Goal: Task Accomplishment & Management: Complete application form

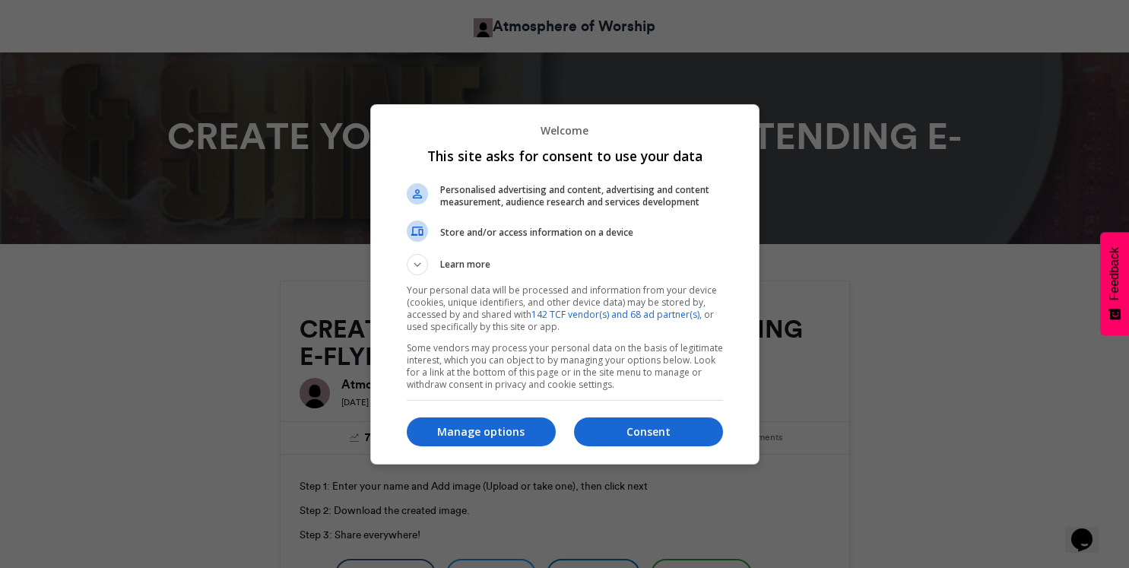
click at [822, 174] on div at bounding box center [564, 284] width 1129 height 568
click at [627, 424] on p "Consent" at bounding box center [648, 431] width 149 height 15
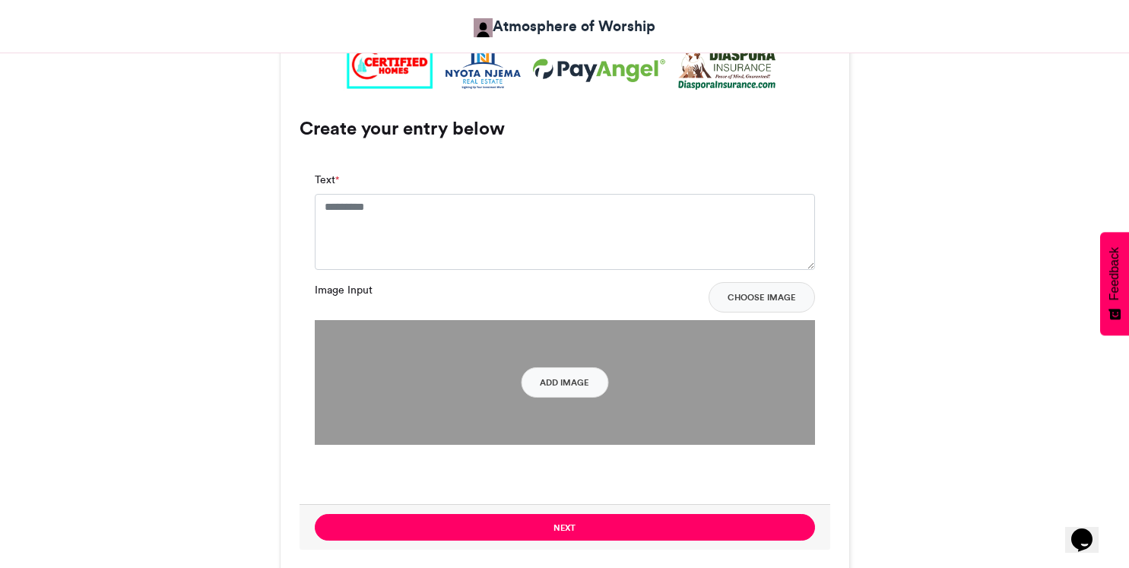
scroll to position [1086, 0]
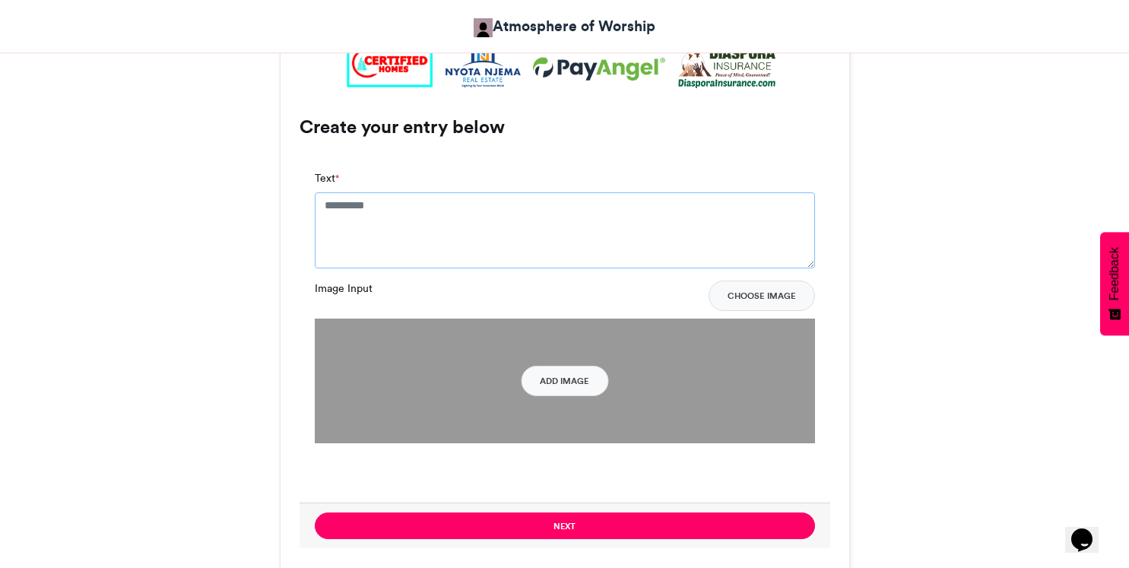
click at [645, 226] on textarea "Text *" at bounding box center [565, 230] width 500 height 76
click at [884, 135] on div "CREATE YOUR OWN I WILL BE ATTENDING E-FLYER Atmosphere of Worship 24-07-2024 72…" at bounding box center [565, 53] width 867 height 1717
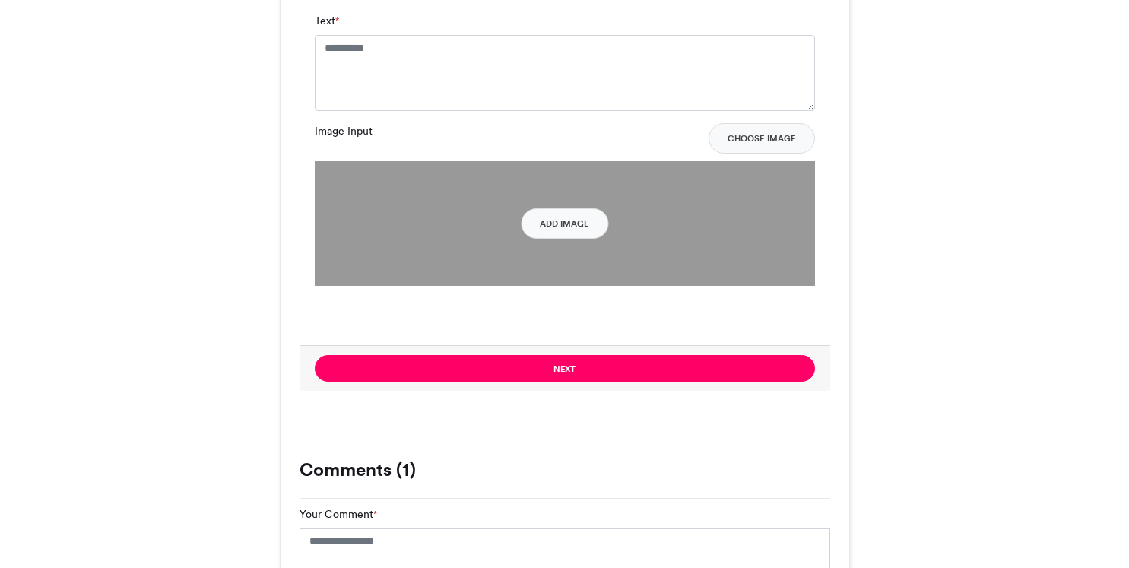
scroll to position [1641, 0]
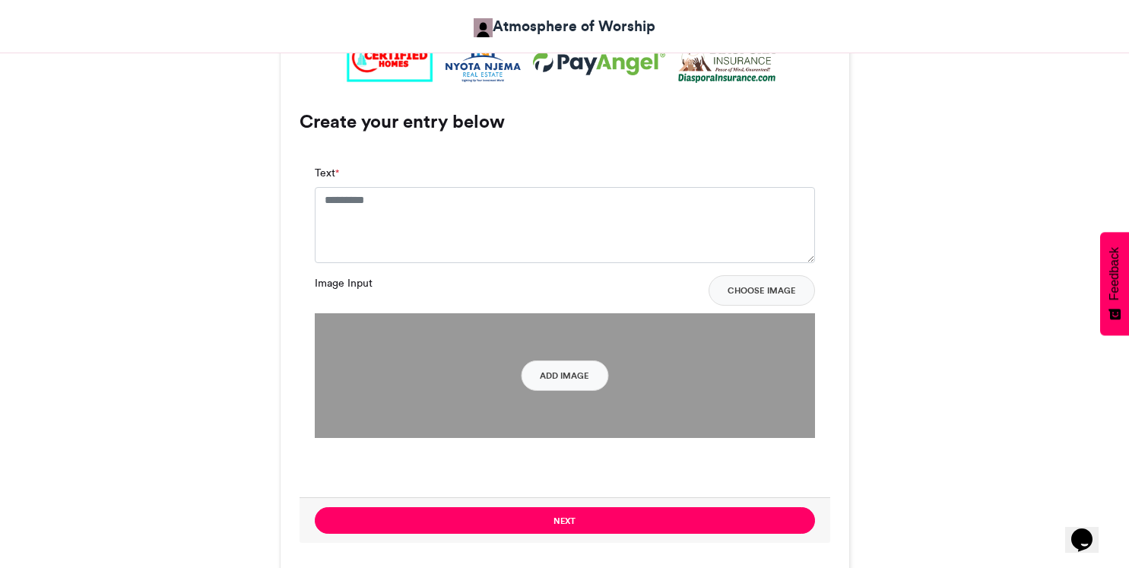
scroll to position [1029, 0]
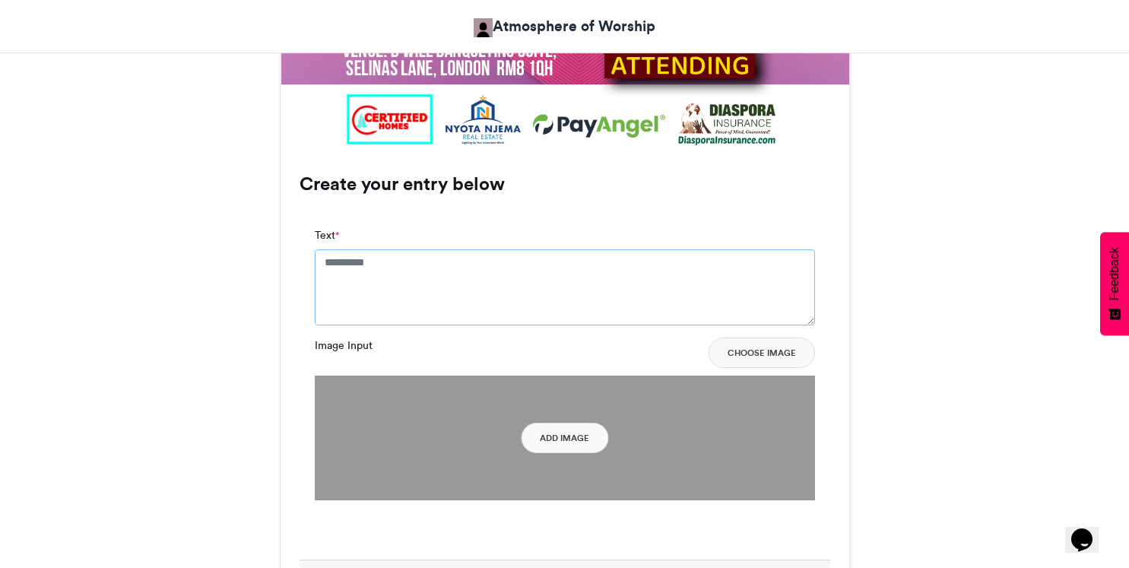
click at [608, 284] on textarea "Text *" at bounding box center [565, 287] width 500 height 76
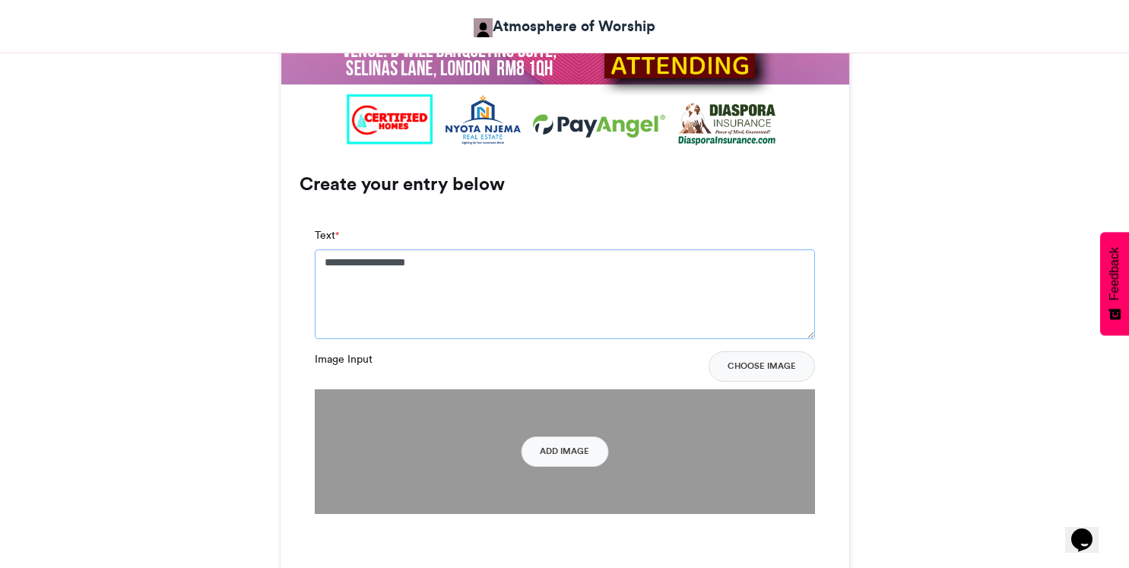
type textarea "**********"
click at [557, 233] on div "**********" at bounding box center [565, 283] width 500 height 112
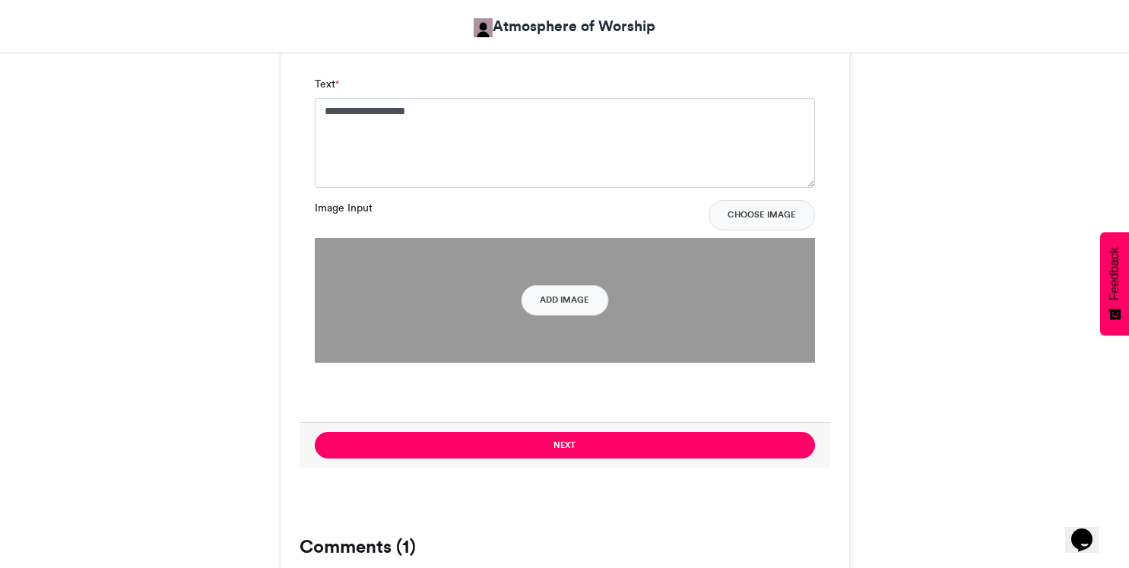
scroll to position [1194, 0]
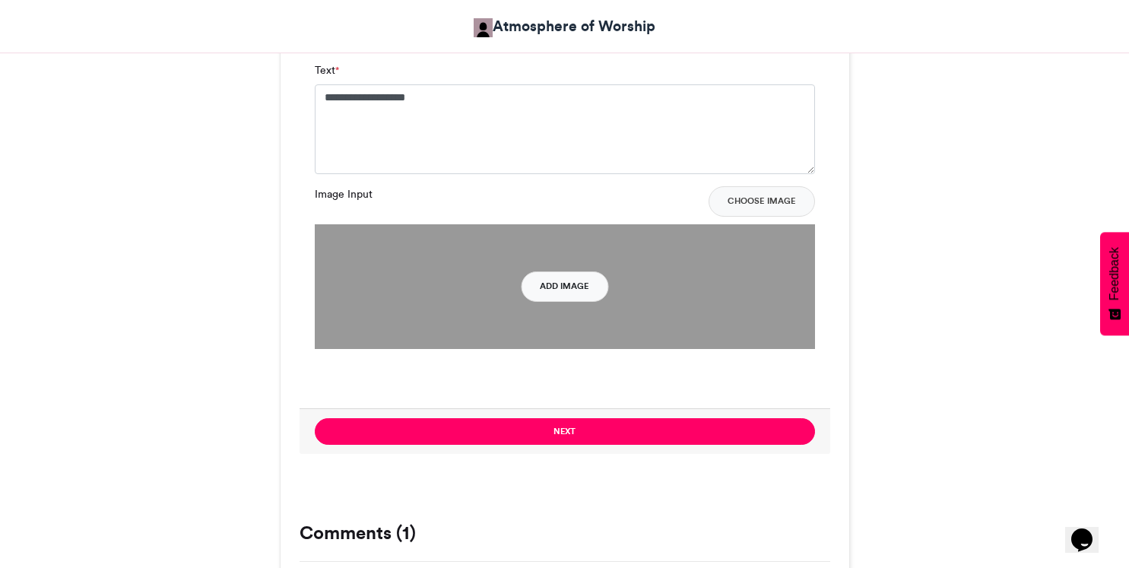
click at [557, 287] on button "Add Image" at bounding box center [564, 286] width 87 height 30
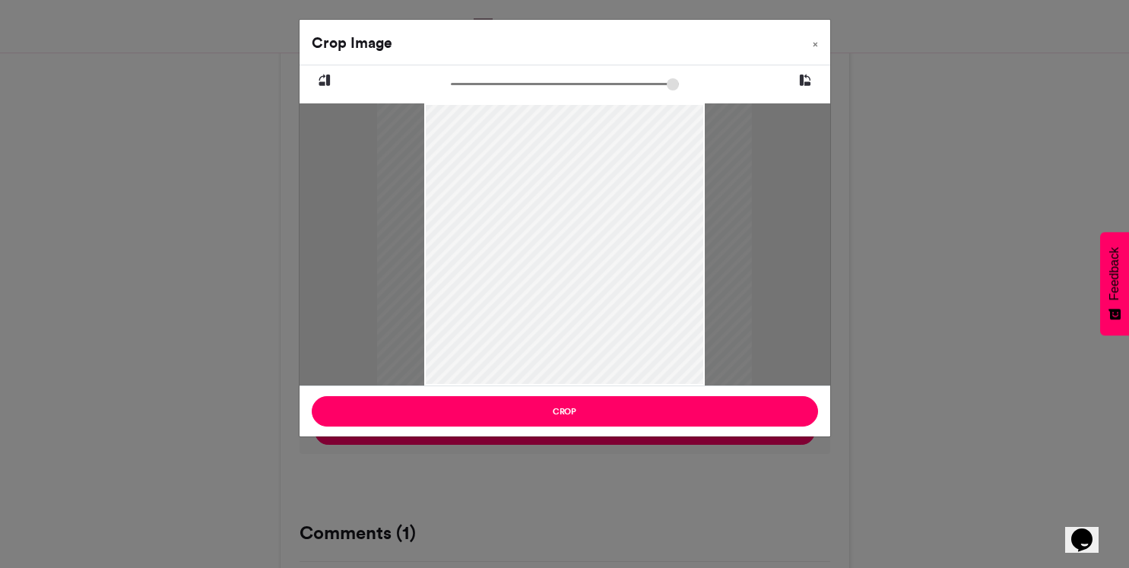
drag, startPoint x: 456, startPoint y: 81, endPoint x: 479, endPoint y: 88, distance: 23.8
click at [479, 88] on input "zoom" at bounding box center [565, 84] width 228 height 14
drag, startPoint x: 503, startPoint y: 204, endPoint x: 516, endPoint y: 204, distance: 13.7
click at [516, 204] on div at bounding box center [579, 244] width 375 height 375
drag, startPoint x: 612, startPoint y: 304, endPoint x: 605, endPoint y: 313, distance: 11.4
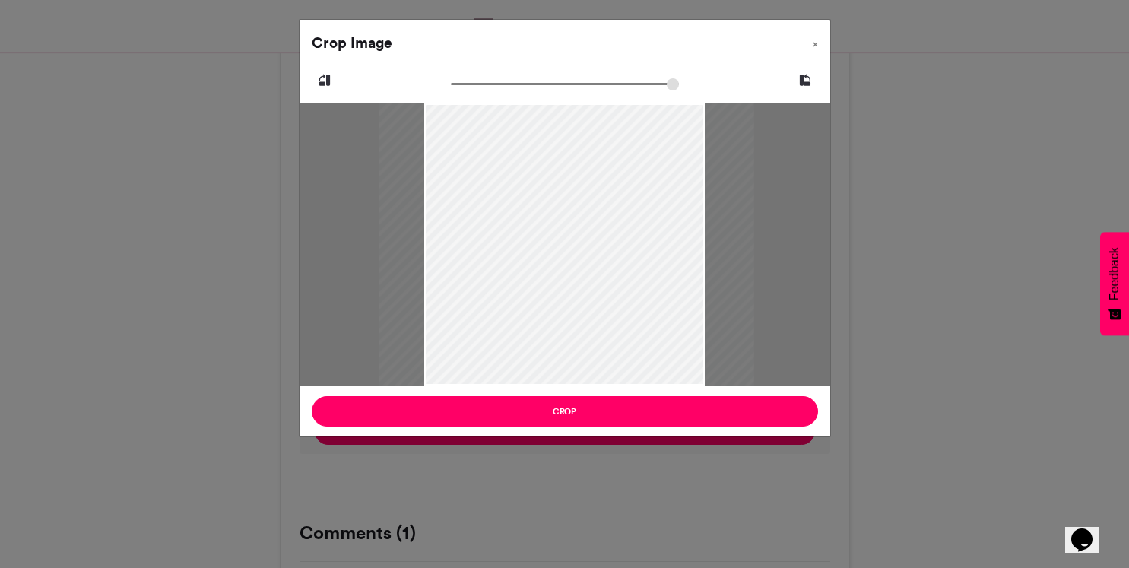
click at [604, 308] on div at bounding box center [566, 243] width 375 height 375
click at [602, 324] on div at bounding box center [566, 255] width 375 height 375
drag, startPoint x: 478, startPoint y: 84, endPoint x: 439, endPoint y: 87, distance: 39.6
type input "******"
click at [451, 87] on input "zoom" at bounding box center [565, 84] width 228 height 14
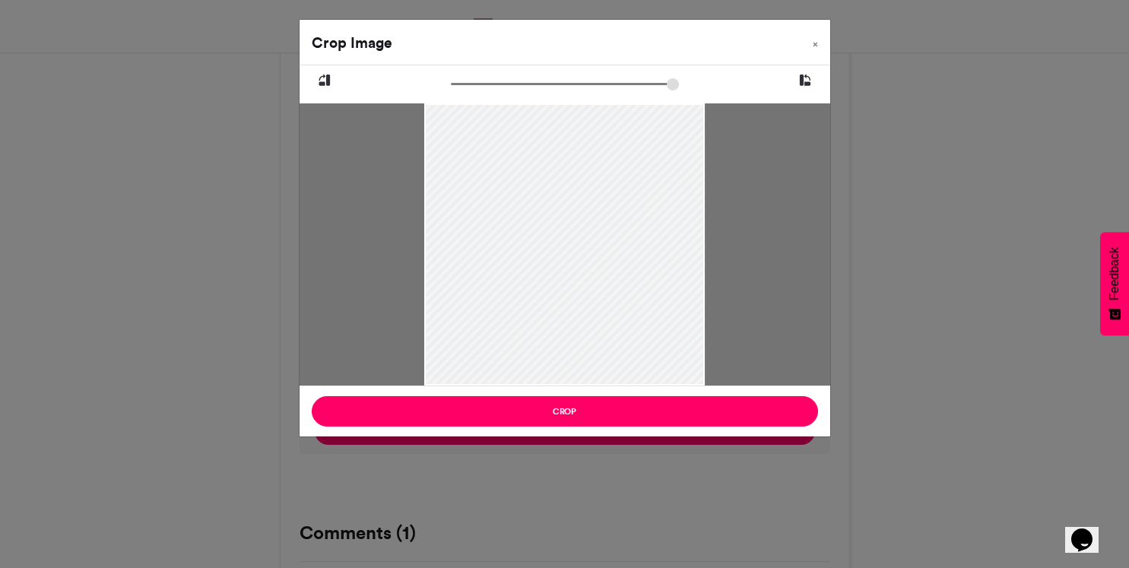
click at [810, 74] on icon at bounding box center [805, 81] width 14 height 20
click at [810, 76] on icon at bounding box center [805, 81] width 14 height 20
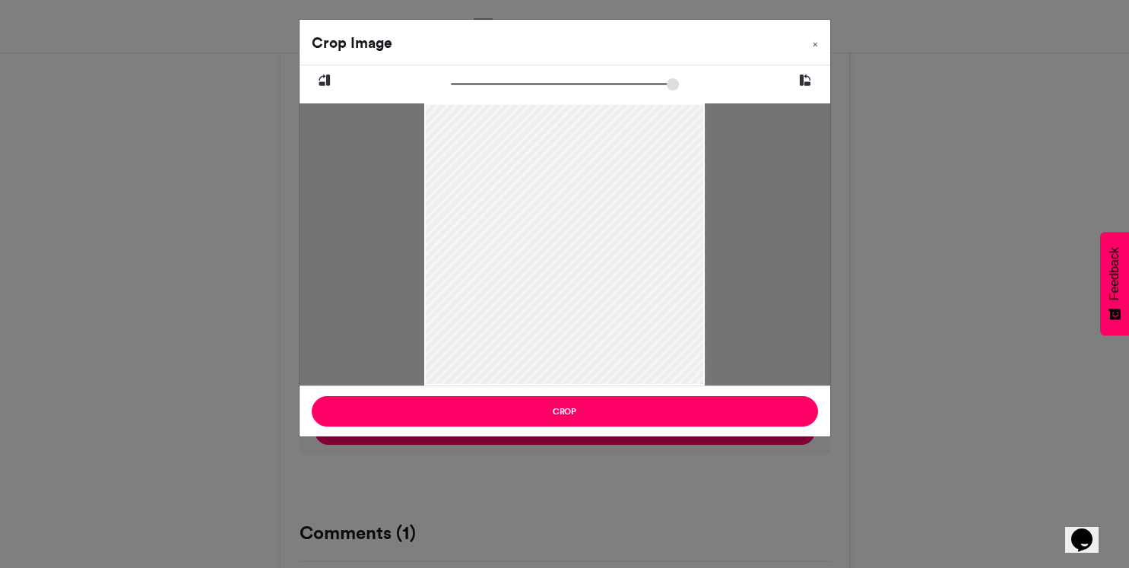
click at [810, 76] on icon at bounding box center [805, 81] width 14 height 20
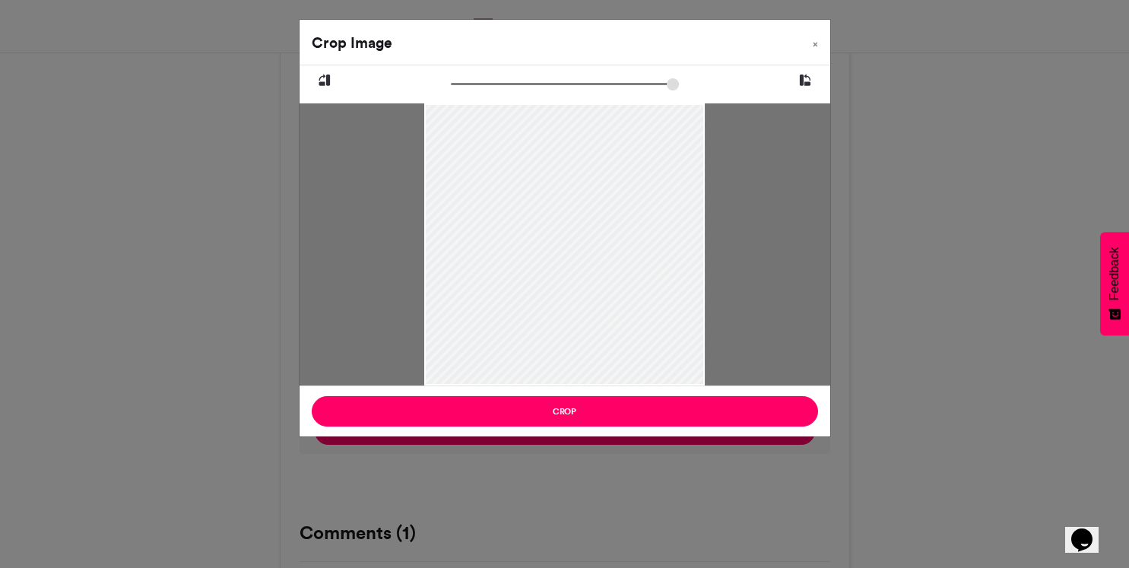
click at [810, 76] on icon at bounding box center [805, 81] width 14 height 20
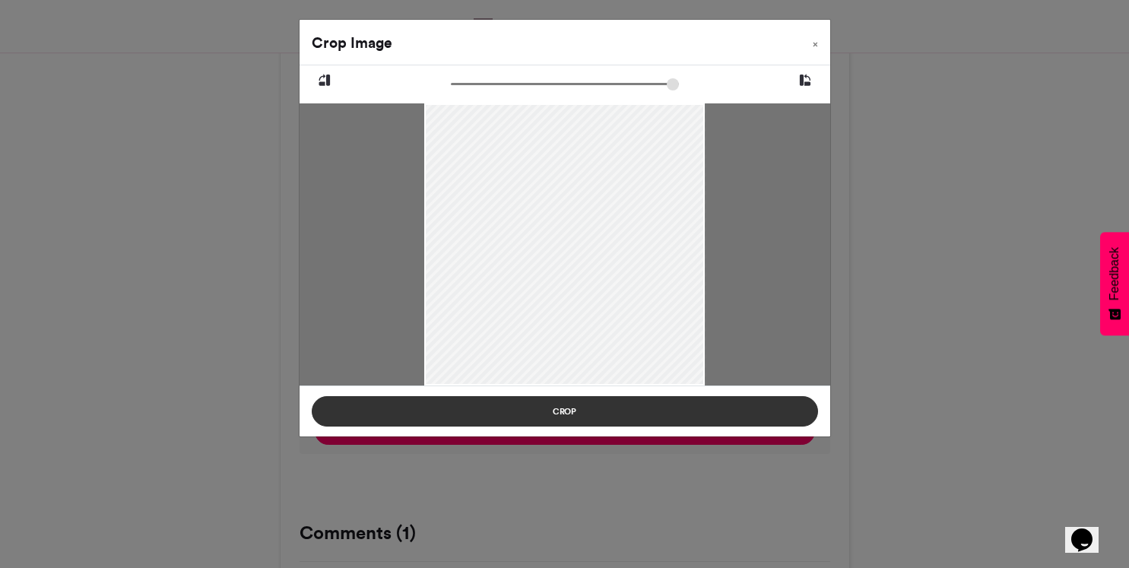
click at [659, 405] on button "Crop" at bounding box center [565, 411] width 506 height 30
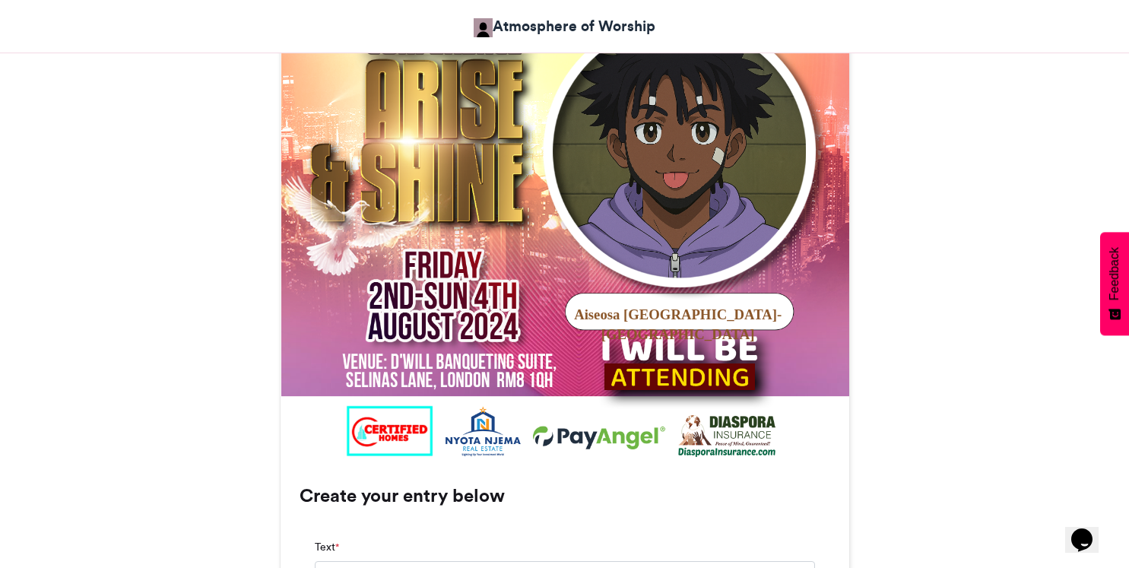
scroll to position [942, 0]
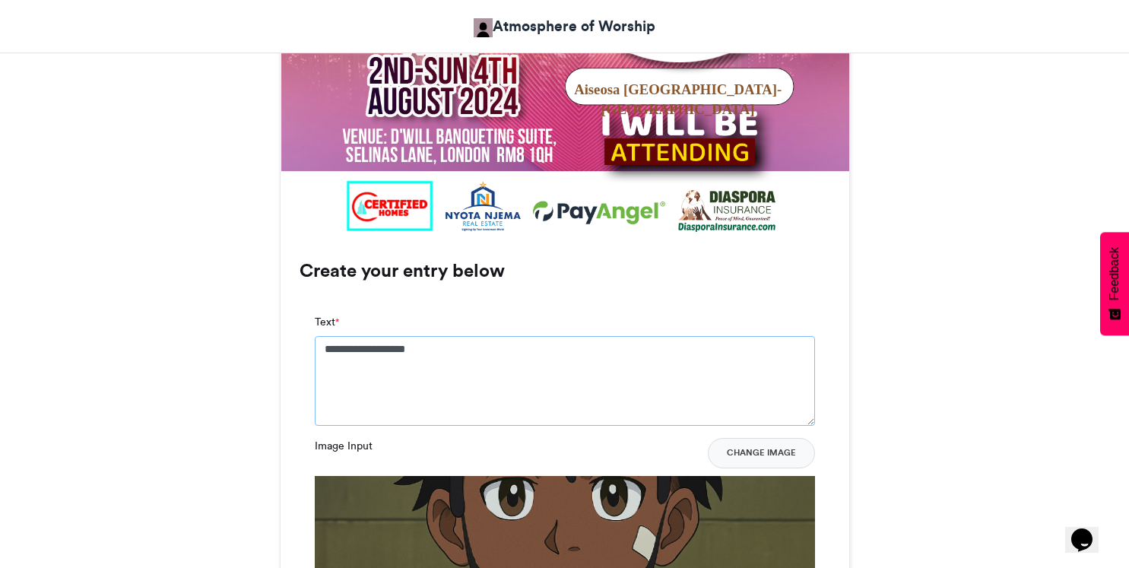
click at [526, 351] on textarea "**********" at bounding box center [565, 381] width 500 height 90
click at [675, 310] on div "**********" at bounding box center [565, 480] width 531 height 362
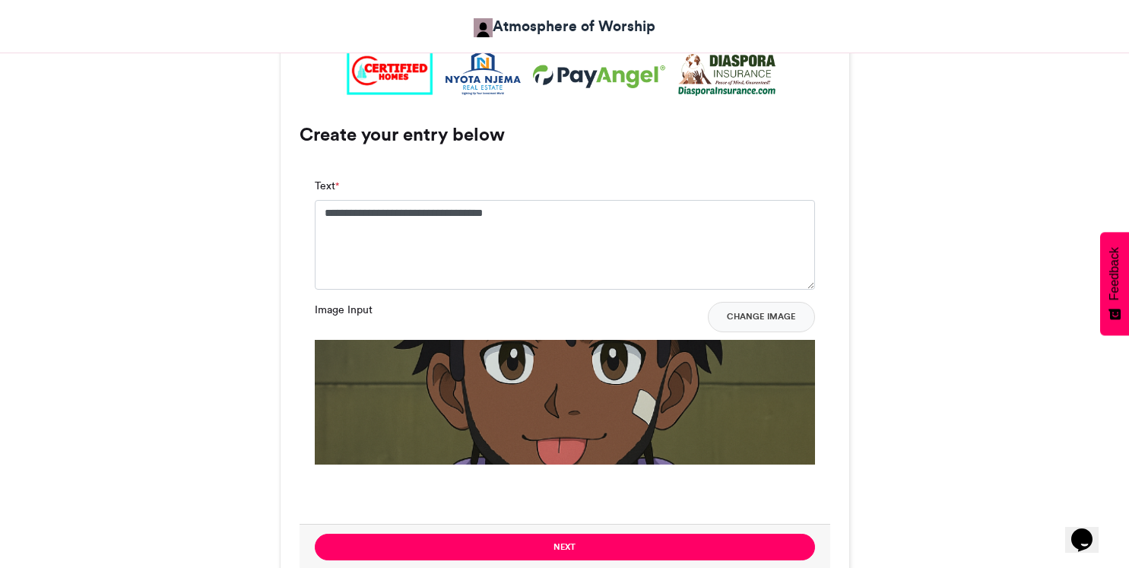
scroll to position [1041, 0]
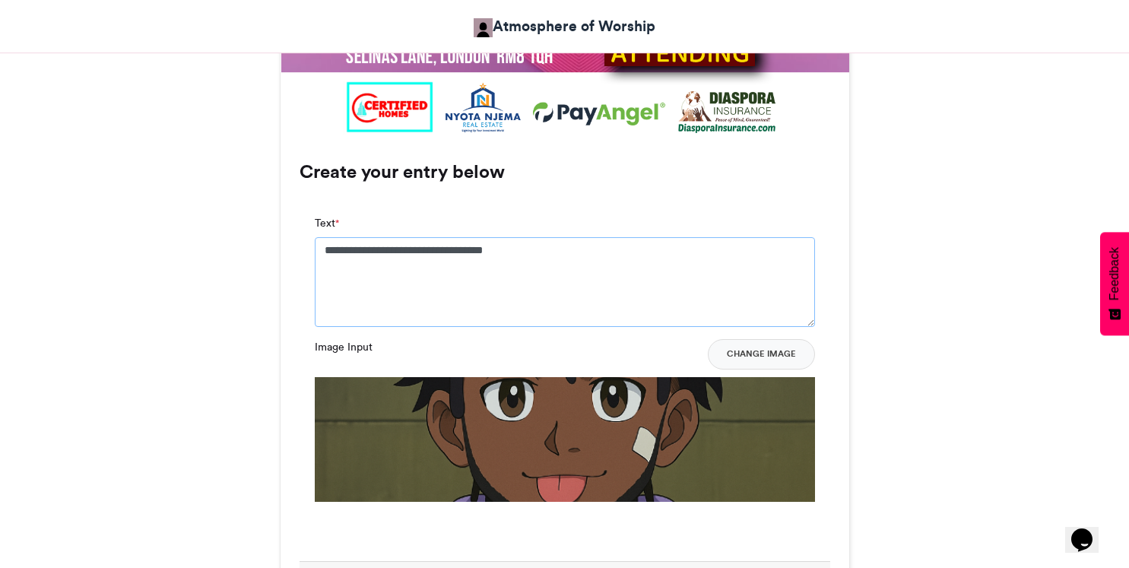
drag, startPoint x: 417, startPoint y: 249, endPoint x: 584, endPoint y: 251, distance: 167.3
click at [578, 251] on textarea "**********" at bounding box center [565, 282] width 500 height 90
type textarea "**********"
click at [603, 183] on div "**********" at bounding box center [565, 385] width 569 height 483
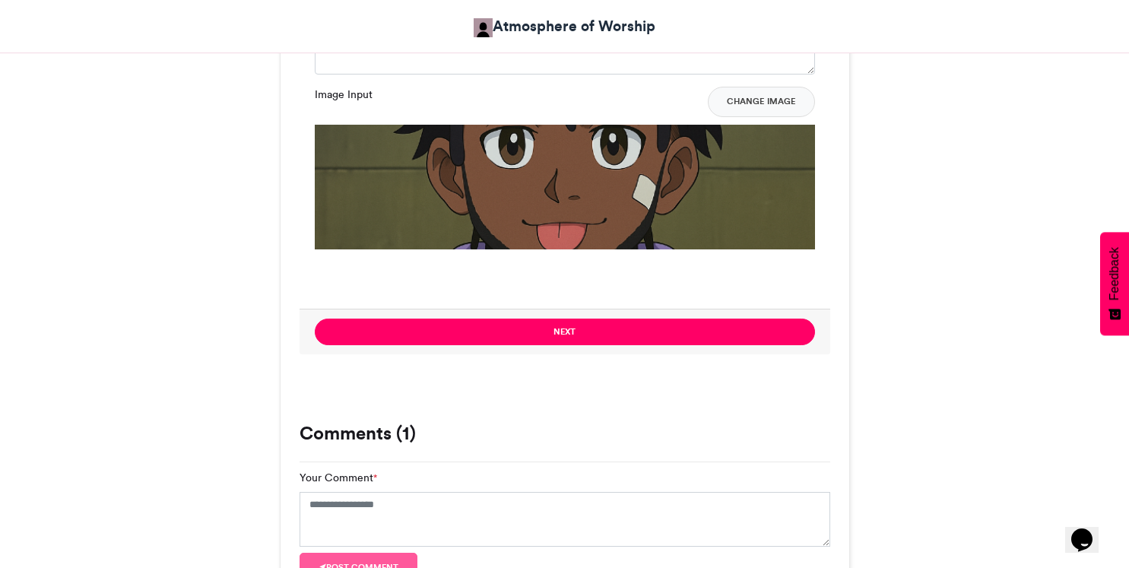
scroll to position [1329, 0]
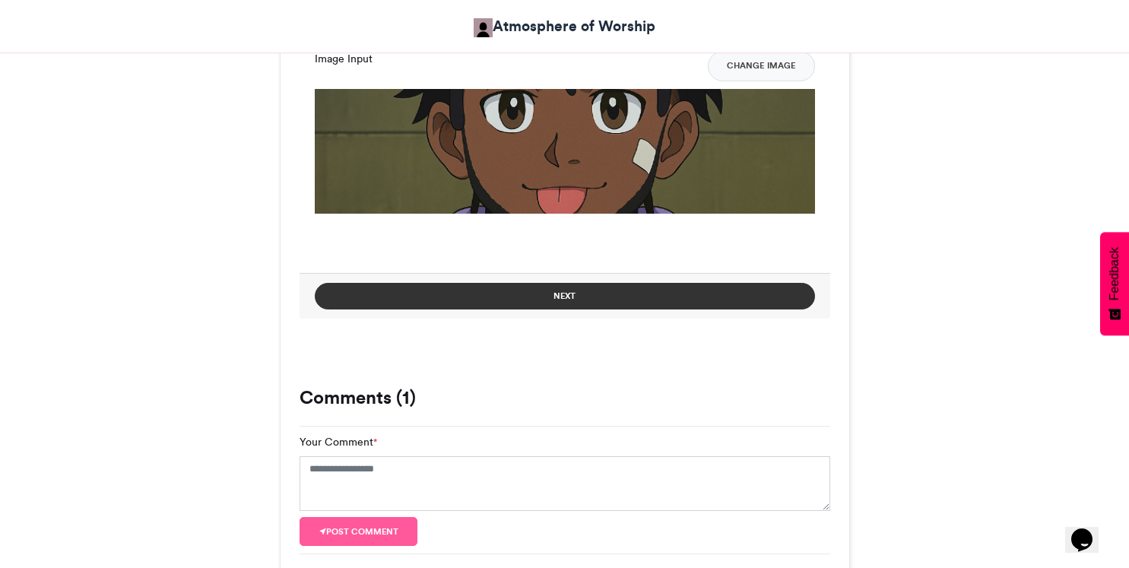
click at [574, 296] on button "Next" at bounding box center [565, 296] width 500 height 27
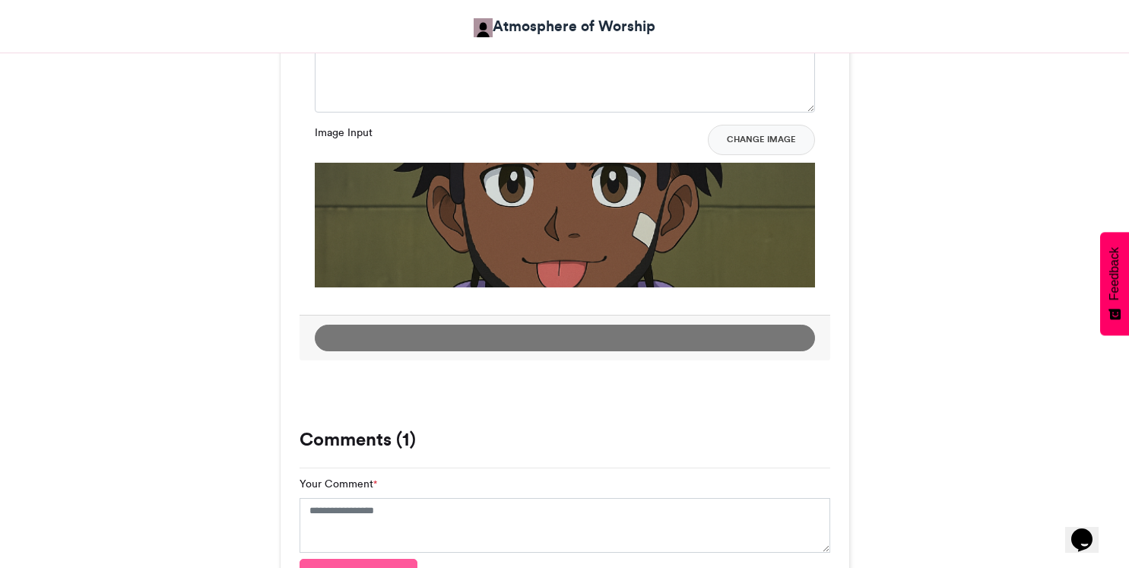
scroll to position [1133, 0]
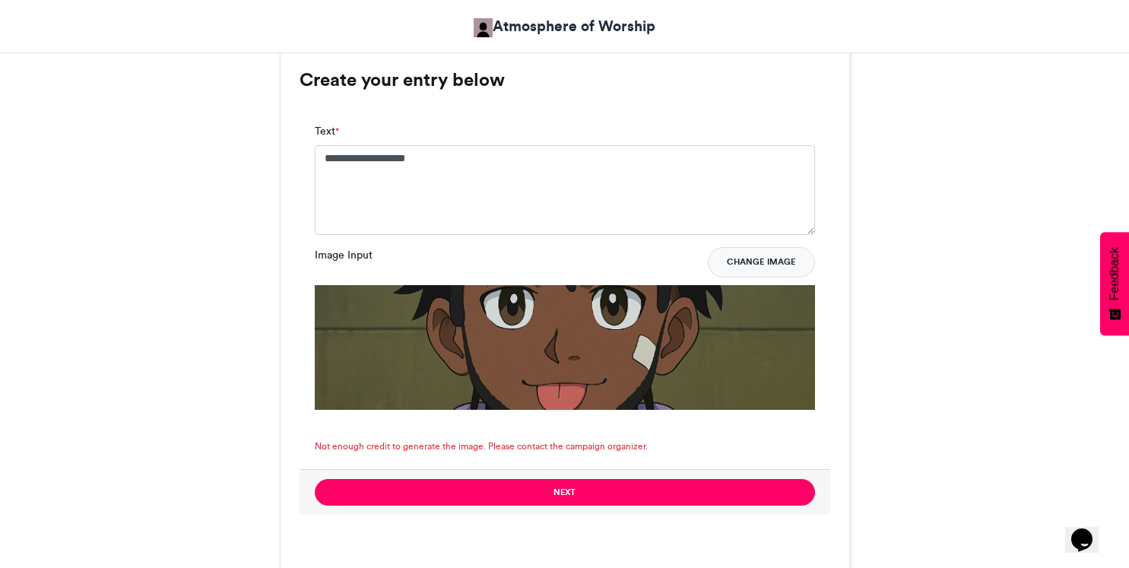
click at [782, 268] on button "Change Image" at bounding box center [761, 262] width 107 height 30
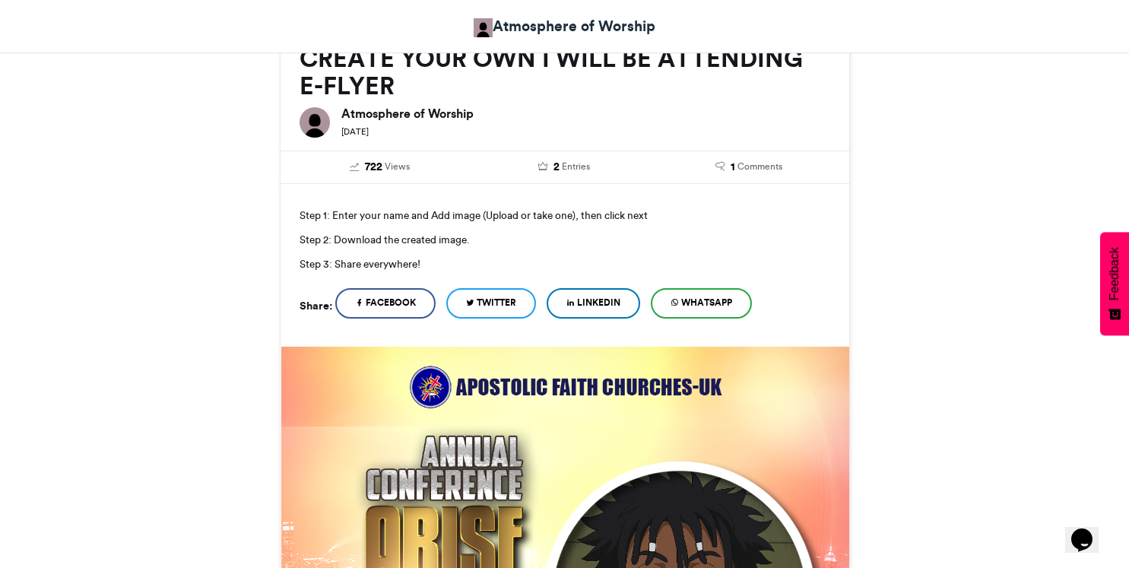
scroll to position [271, 0]
click at [679, 301] on icon at bounding box center [675, 302] width 8 height 11
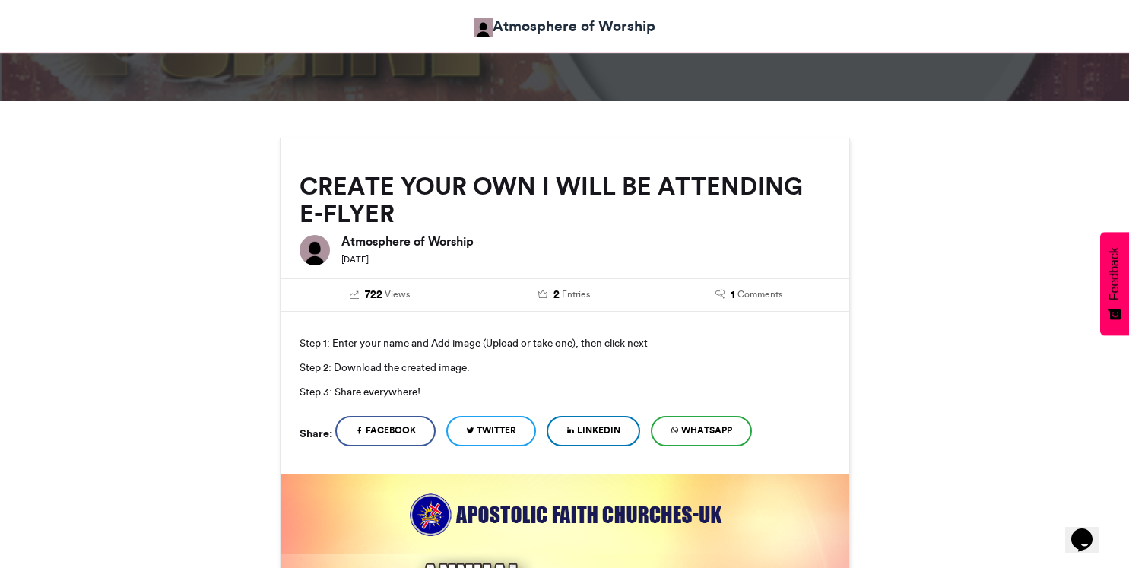
scroll to position [0, 0]
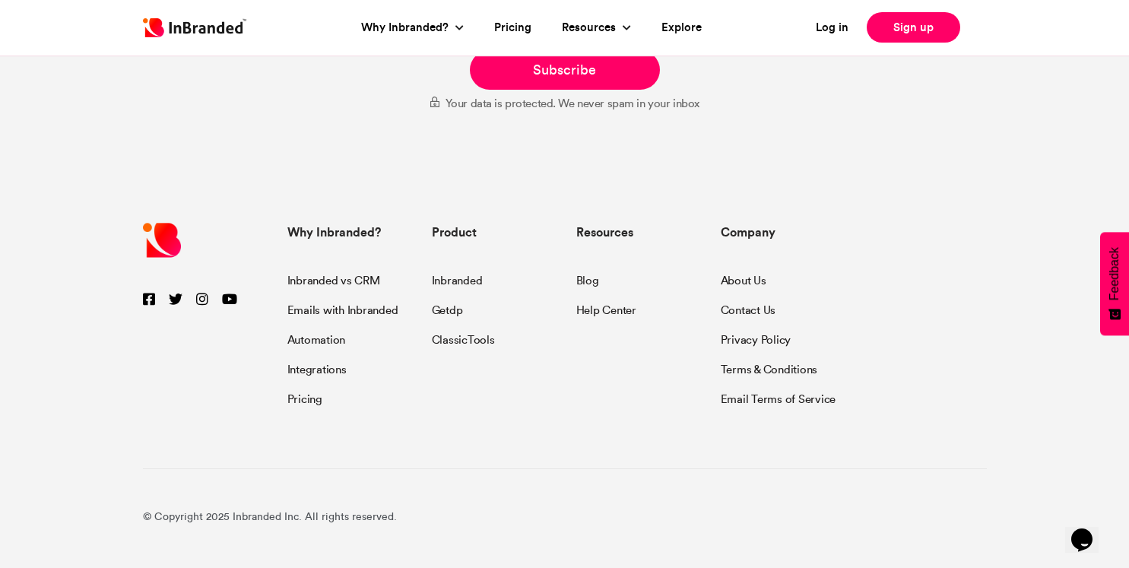
scroll to position [8336, 0]
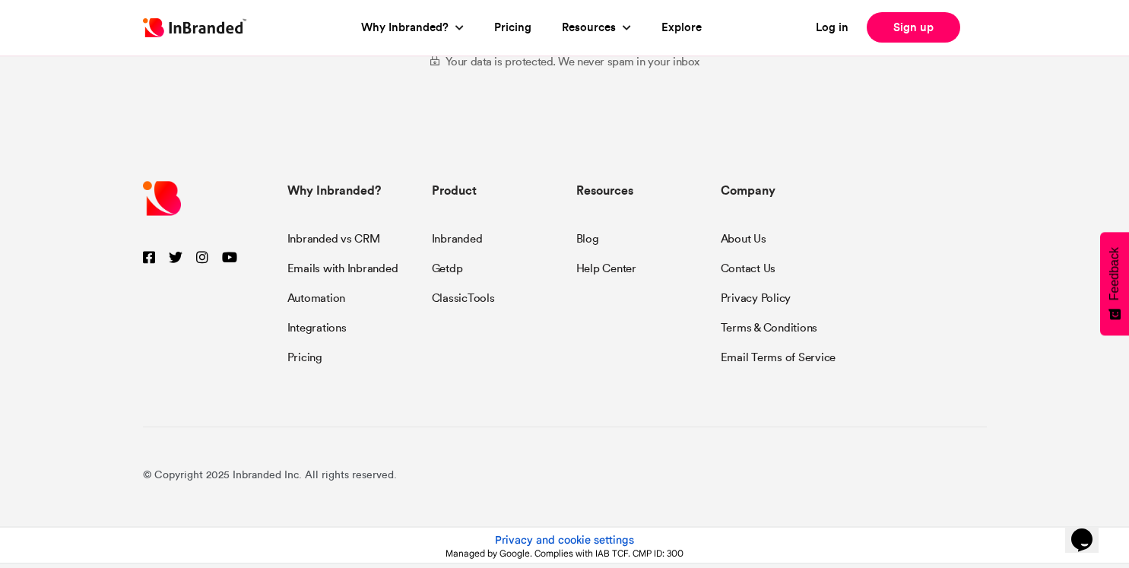
click at [176, 256] on icon at bounding box center [176, 257] width 14 height 14
click at [198, 259] on icon at bounding box center [202, 257] width 12 height 14
click at [464, 264] on li "Getdp" at bounding box center [493, 267] width 122 height 30
click at [460, 265] on link "Getdp" at bounding box center [447, 267] width 31 height 30
click at [454, 268] on link "Getdp" at bounding box center [447, 267] width 31 height 30
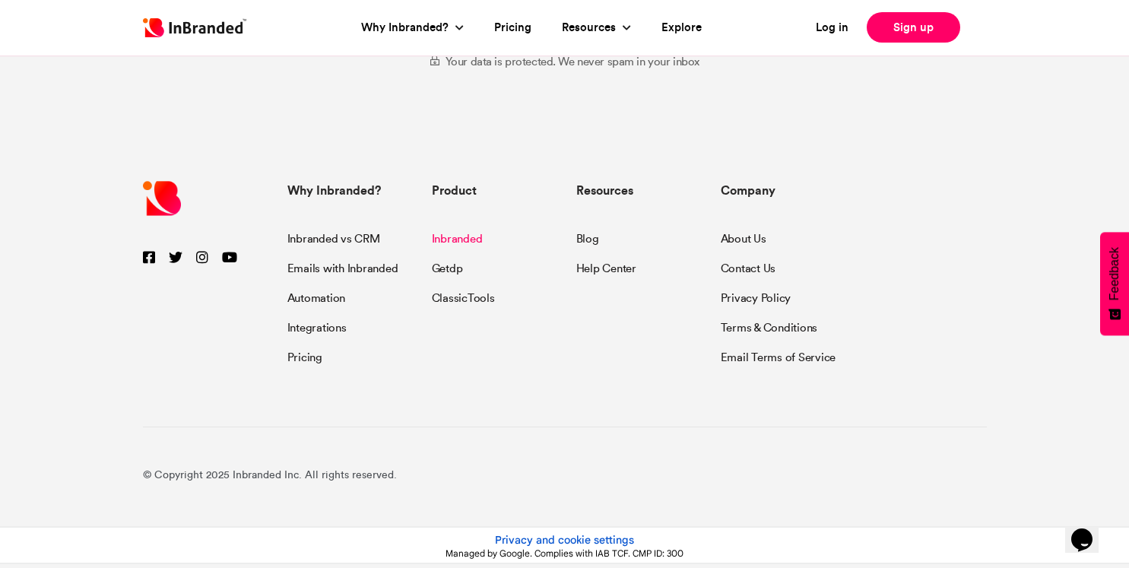
click at [472, 235] on link "Inbranded" at bounding box center [457, 241] width 51 height 21
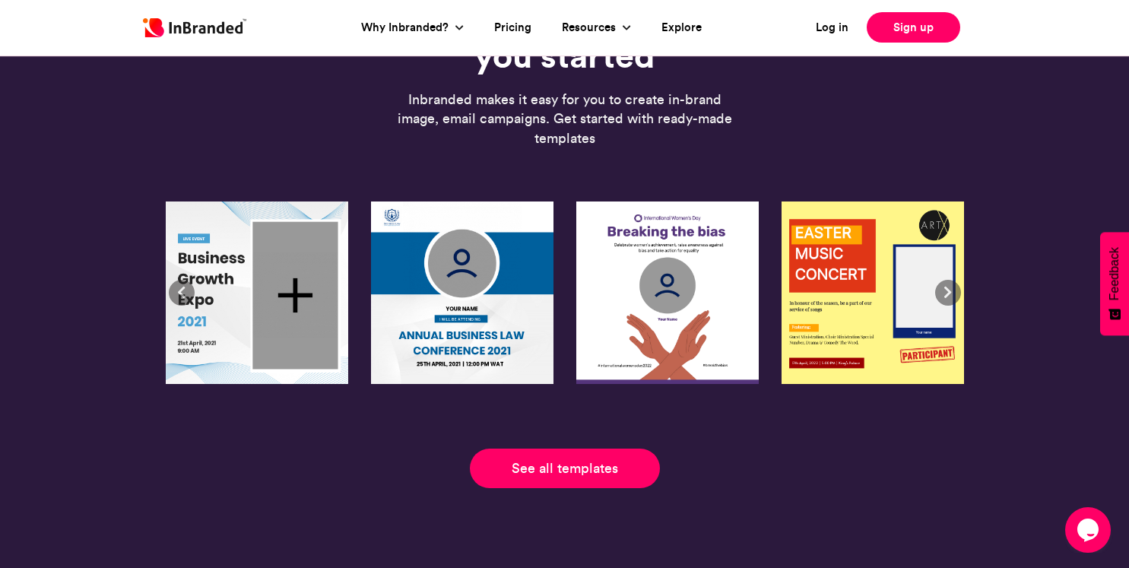
scroll to position [3462, 0]
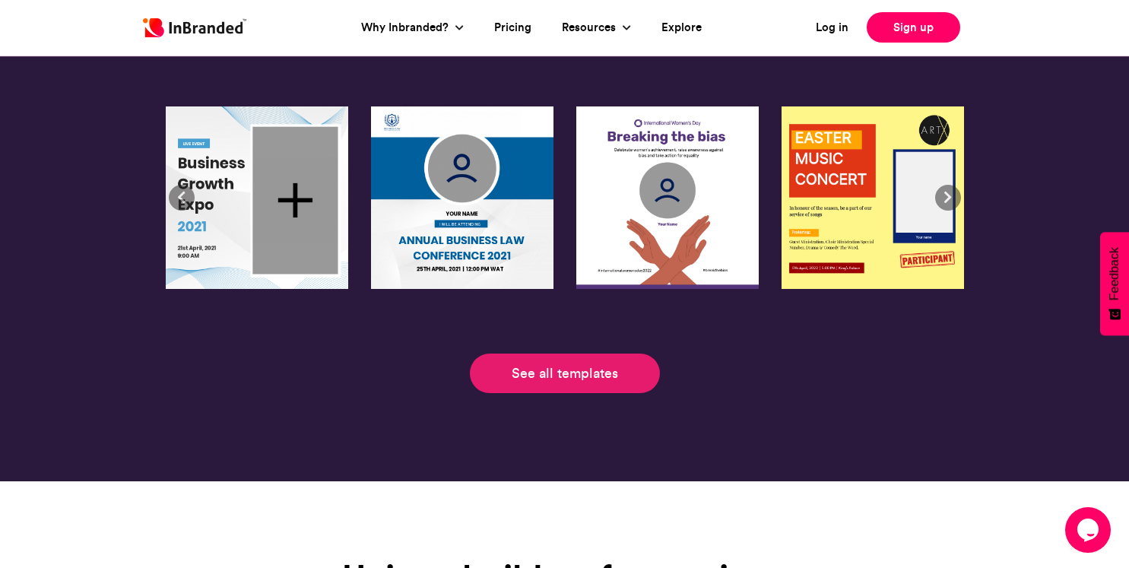
click at [540, 369] on link "See all templates" at bounding box center [565, 374] width 190 height 40
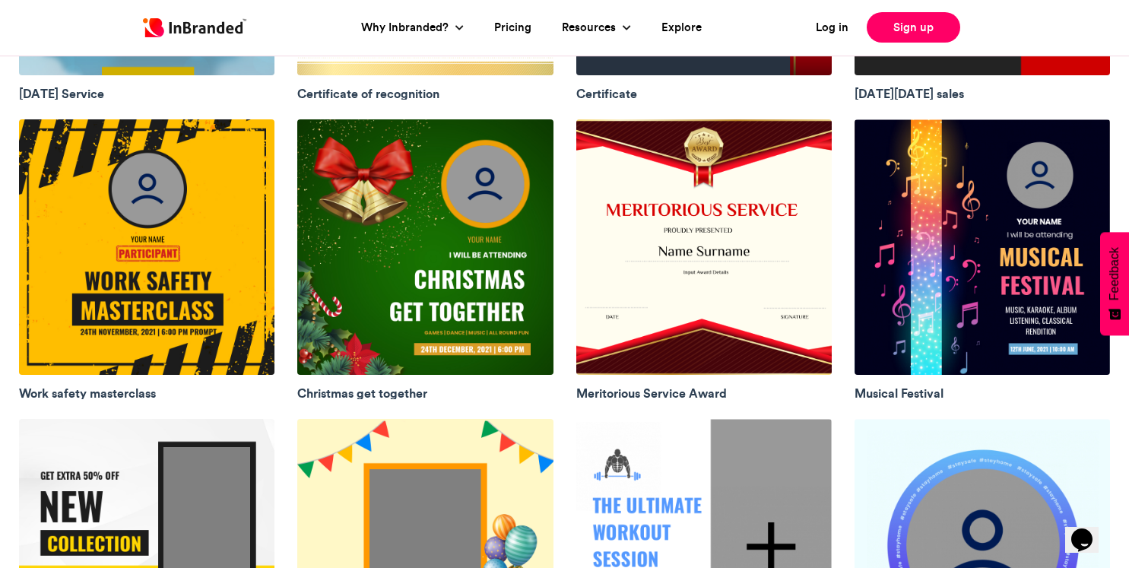
scroll to position [878, 0]
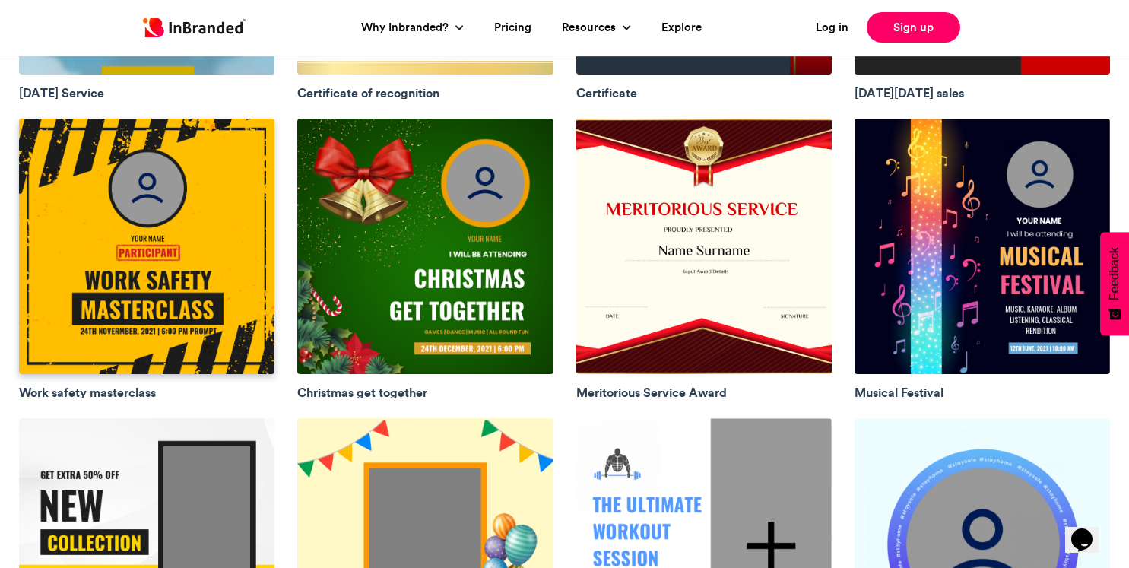
click at [257, 211] on img at bounding box center [147, 247] width 256 height 256
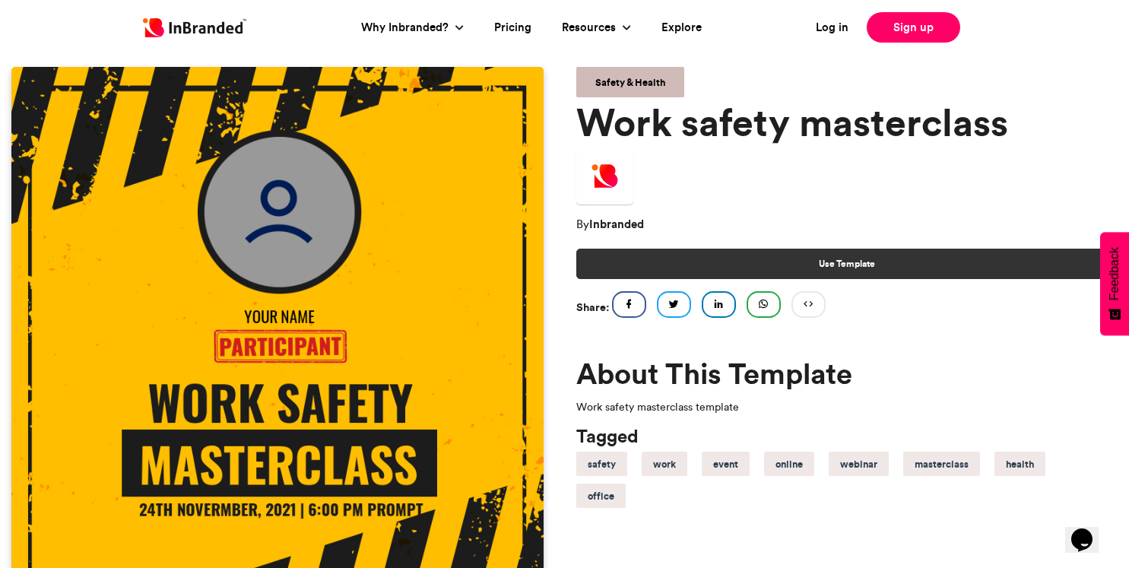
click at [711, 263] on link "Use Template" at bounding box center [847, 264] width 542 height 30
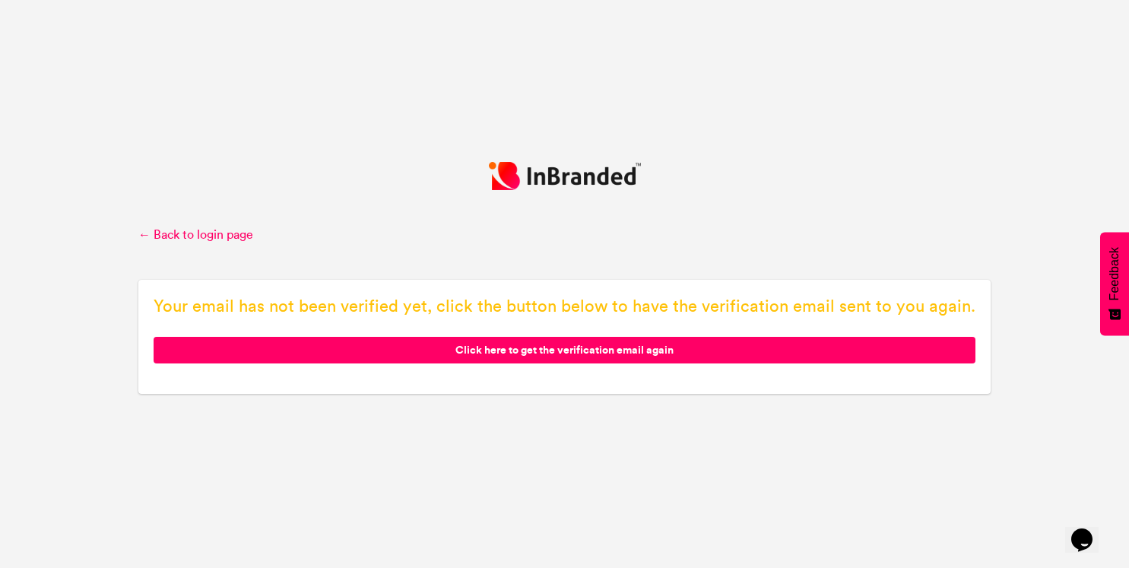
click at [627, 347] on span "Click here to get the verification email again" at bounding box center [565, 350] width 822 height 27
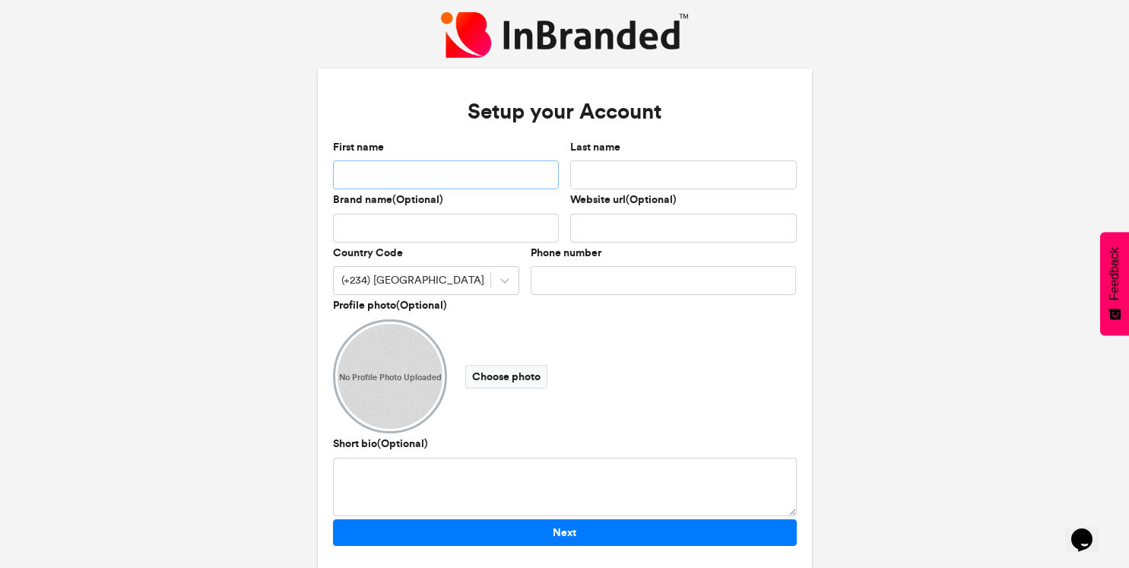
click at [441, 186] on input "First name" at bounding box center [446, 174] width 227 height 29
type input "**********"
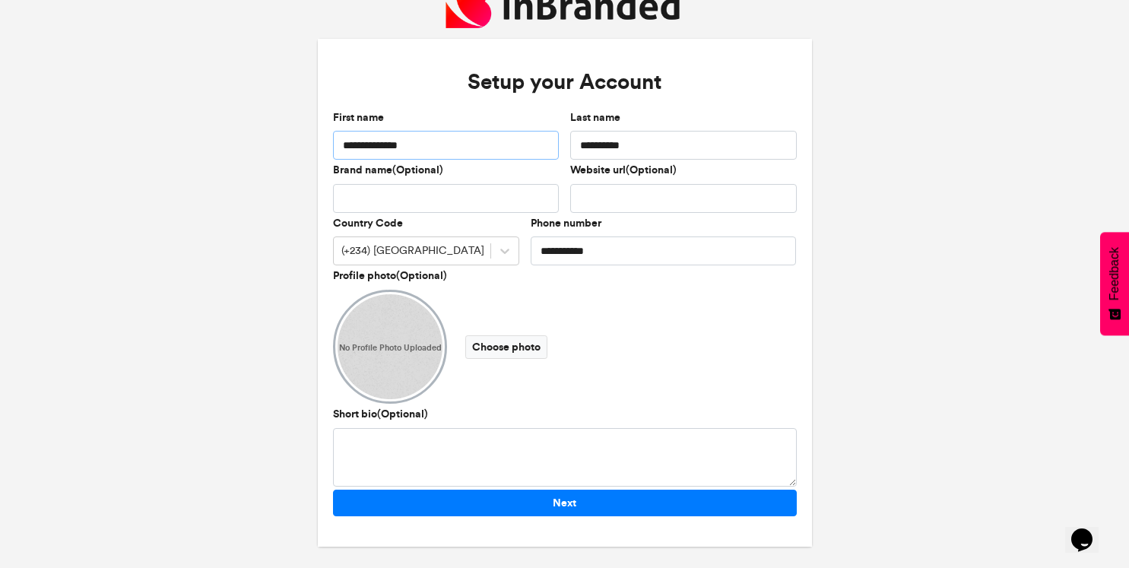
scroll to position [32, 0]
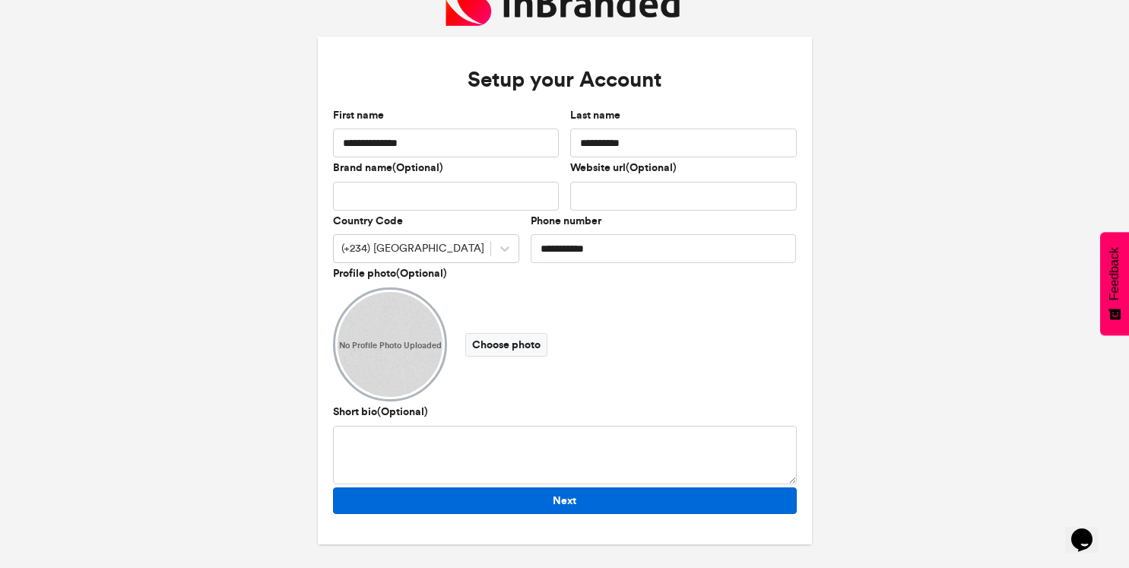
click at [448, 497] on button "Next" at bounding box center [565, 500] width 464 height 27
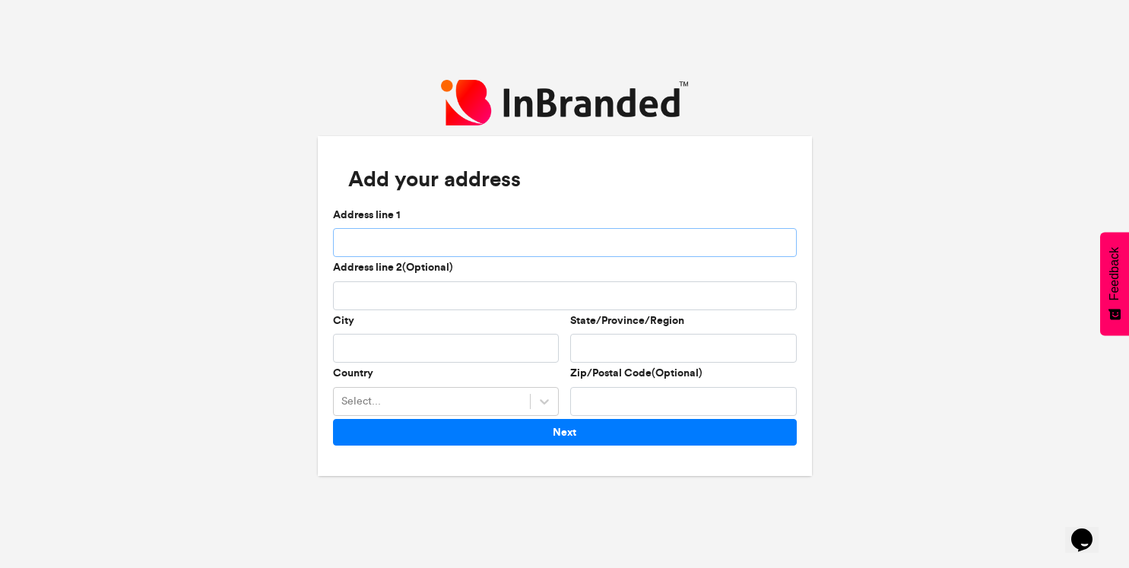
click at [478, 254] on input "Address line 1" at bounding box center [565, 242] width 464 height 29
type input "**********"
type input "*"
type input "********"
type input "**********"
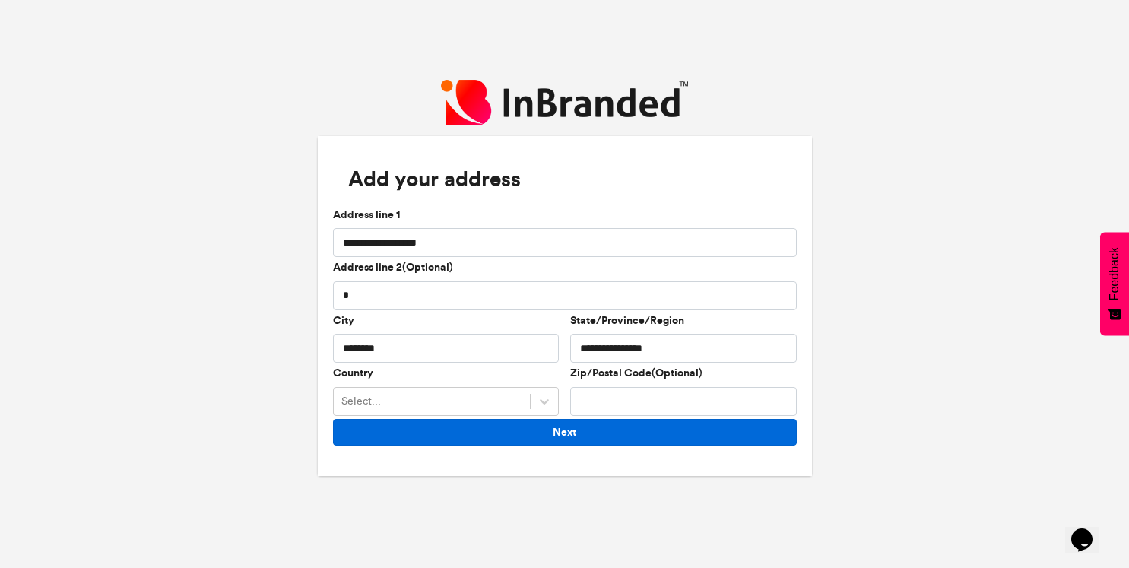
click at [649, 437] on button "Next" at bounding box center [565, 432] width 464 height 27
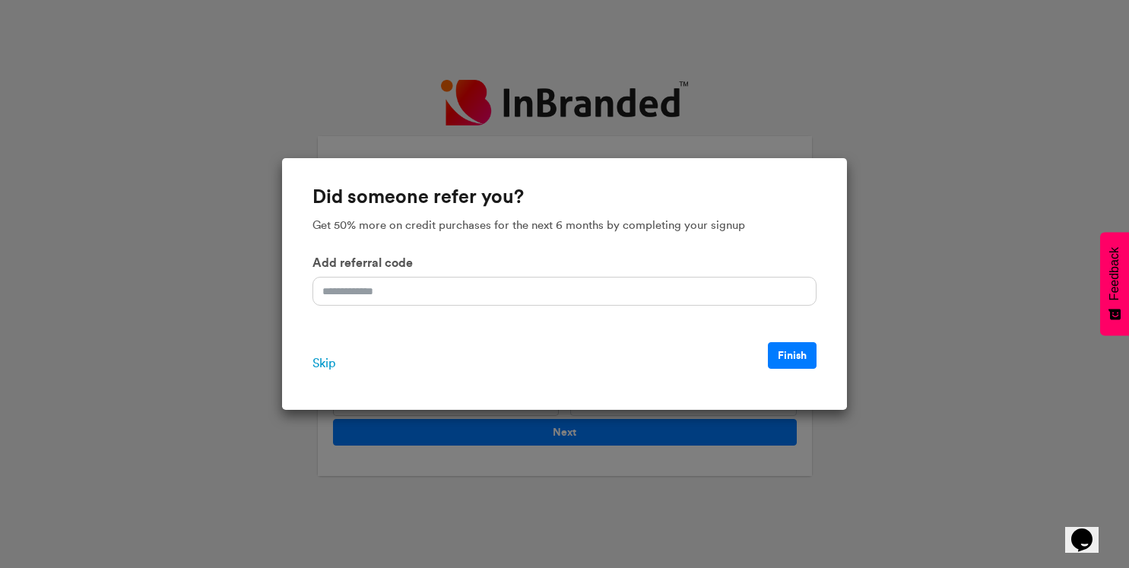
click at [329, 363] on span "Skip" at bounding box center [324, 363] width 23 height 18
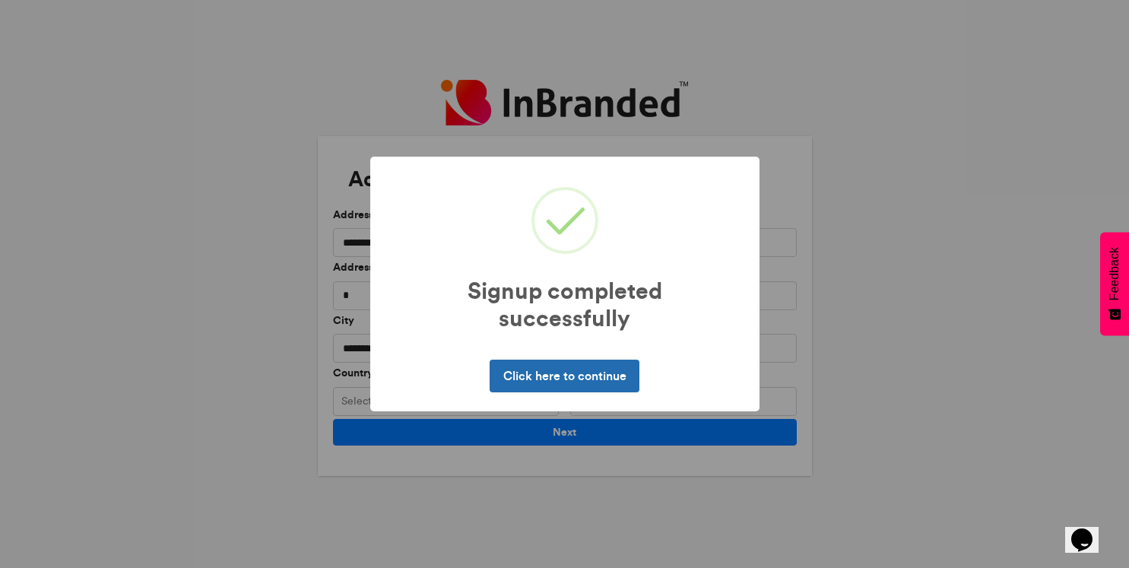
click at [582, 378] on button "Click here to continue" at bounding box center [565, 376] width 150 height 32
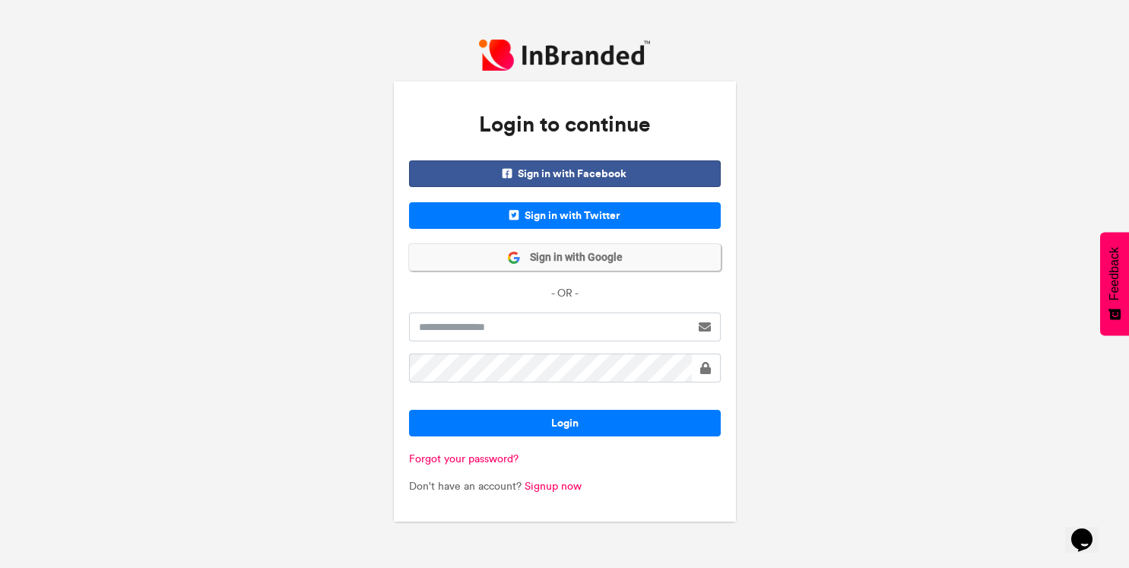
click at [570, 263] on span "Sign in with Google" at bounding box center [572, 257] width 102 height 15
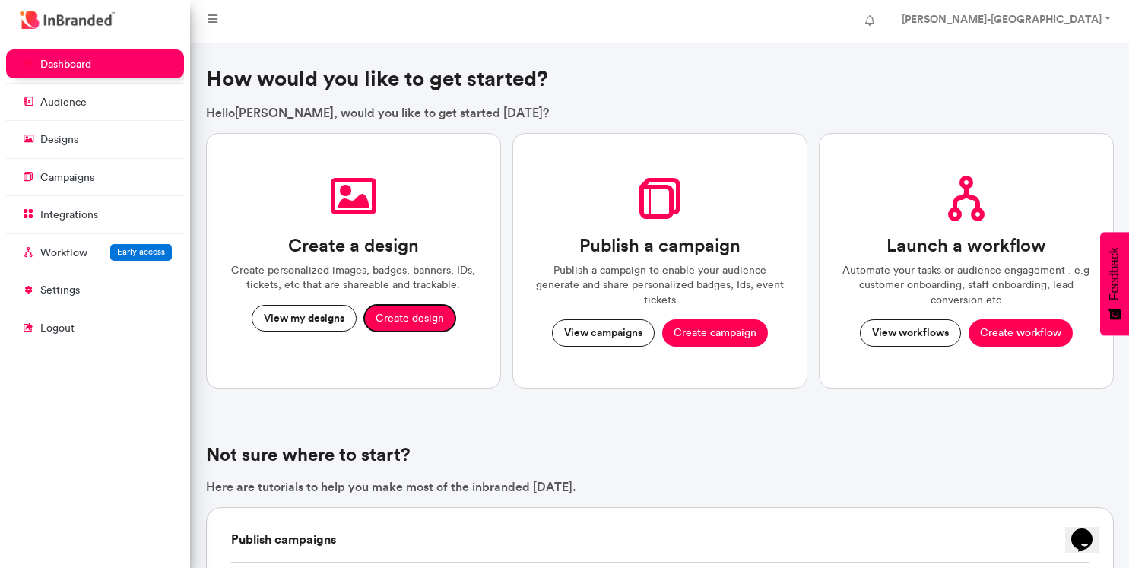
click at [395, 313] on button "Create design" at bounding box center [409, 318] width 91 height 27
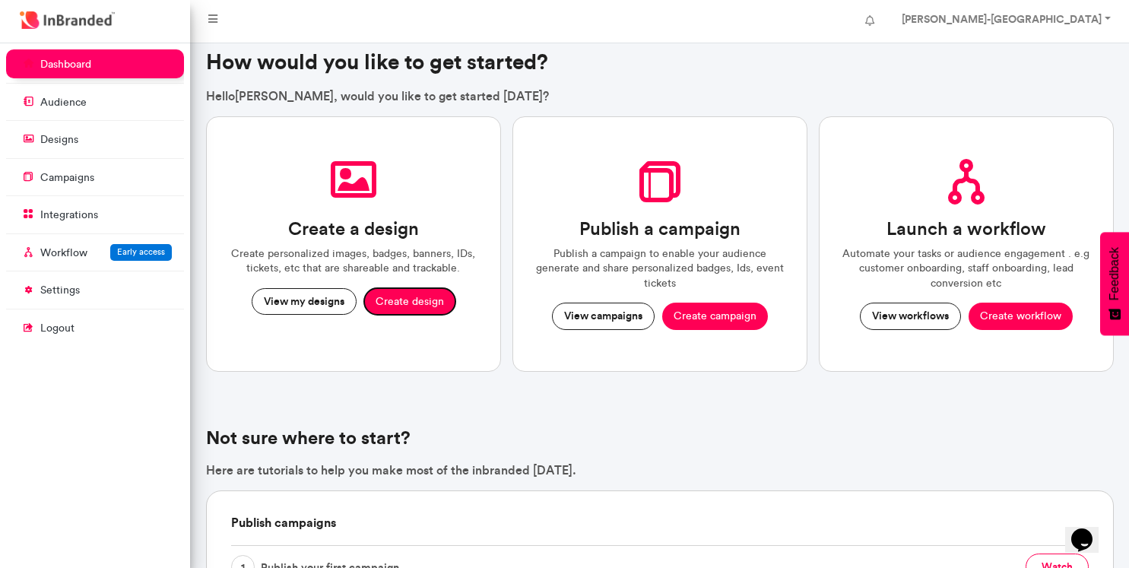
scroll to position [55, 0]
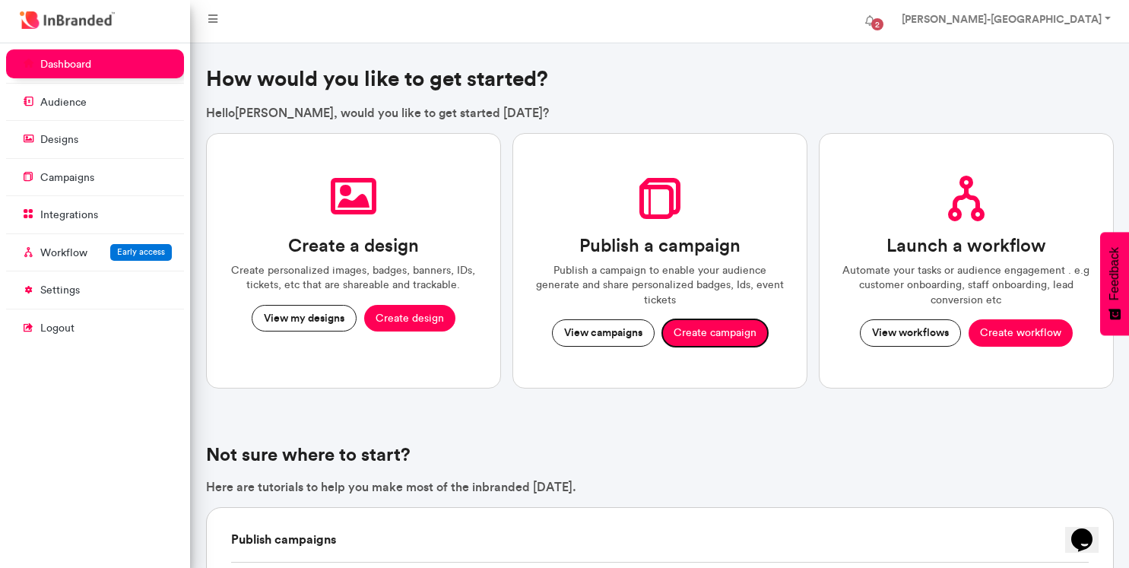
click at [726, 319] on button "Create campaign" at bounding box center [715, 332] width 106 height 27
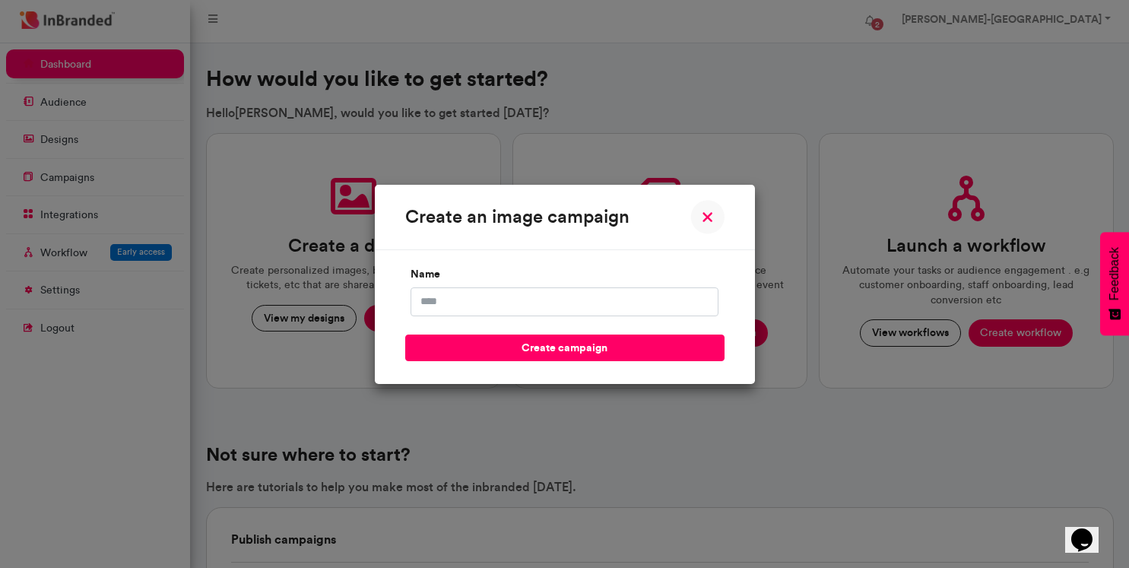
click at [719, 224] on img at bounding box center [707, 217] width 34 height 34
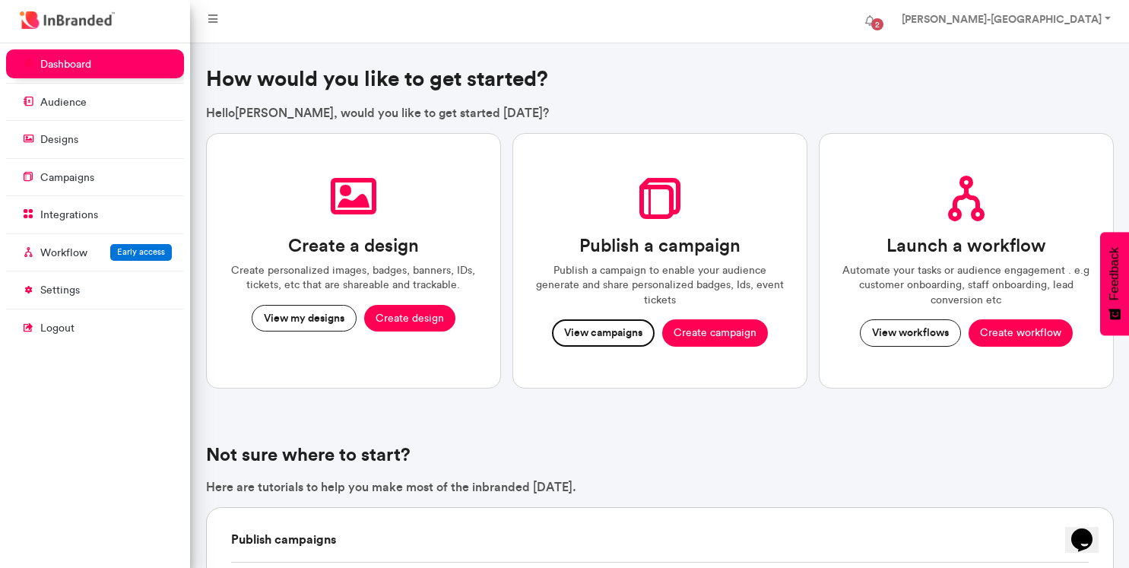
click at [585, 319] on button "View campaigns" at bounding box center [603, 332] width 103 height 27
click at [680, 322] on button "Create campaign" at bounding box center [715, 332] width 106 height 27
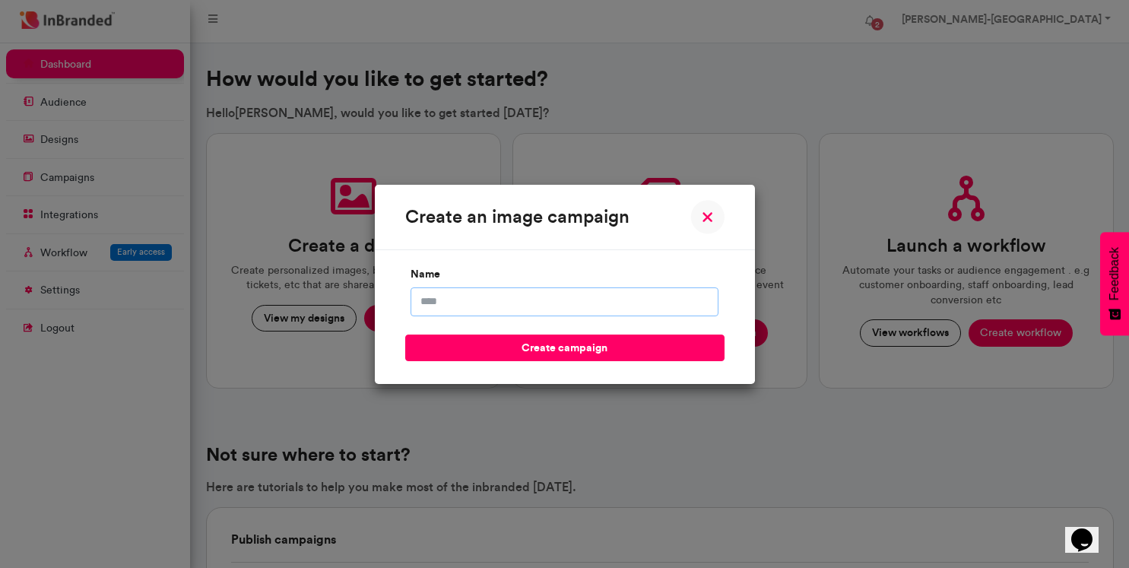
click at [656, 300] on input "name" at bounding box center [565, 301] width 308 height 29
type input "*"
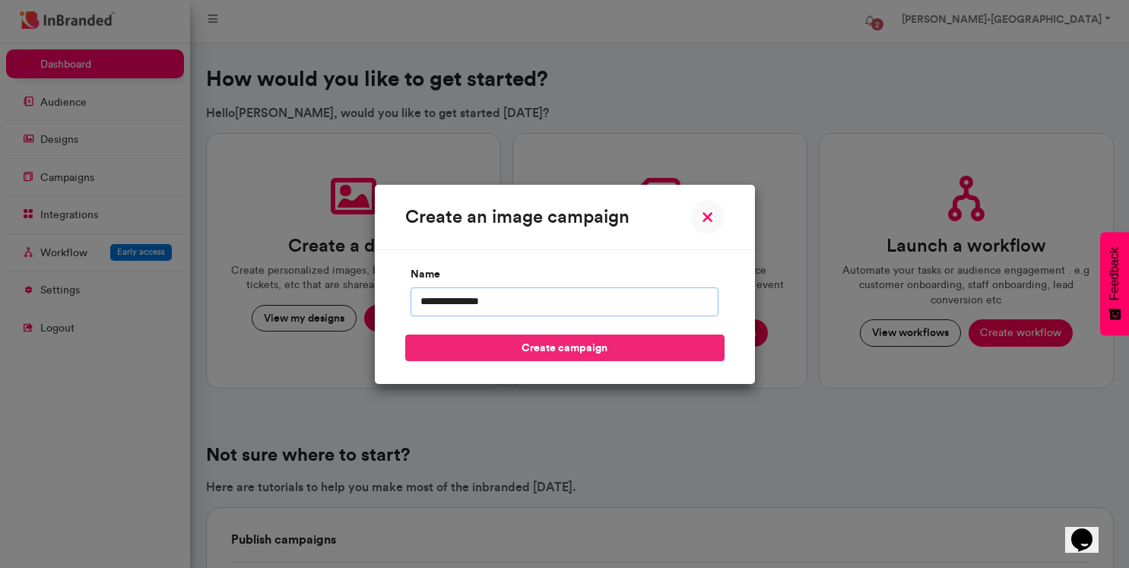
type input "**********"
click at [689, 348] on button "create campaign" at bounding box center [564, 348] width 319 height 27
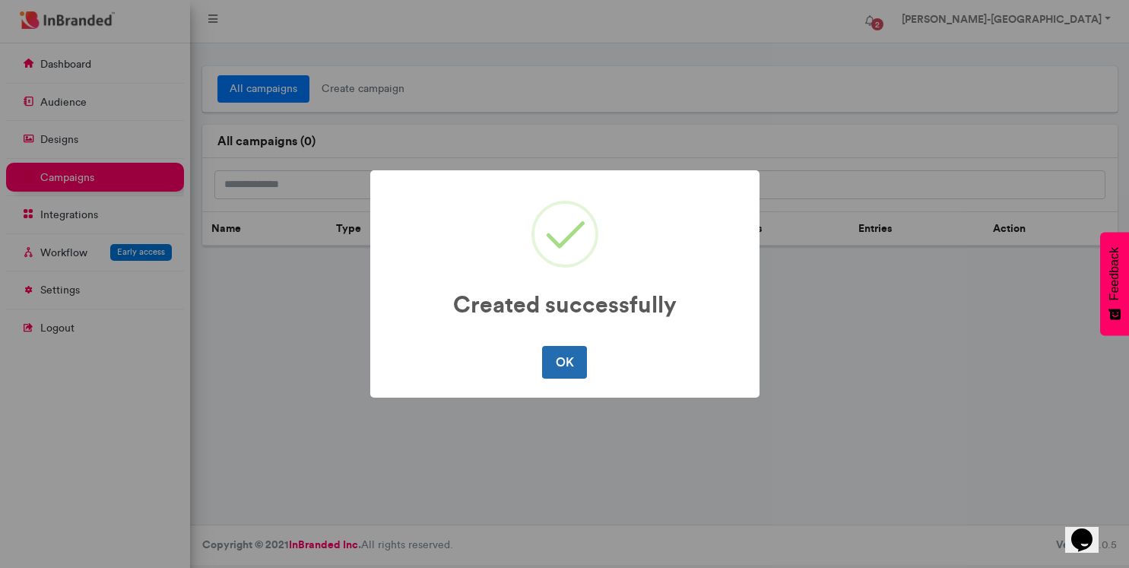
click at [559, 366] on button "OK" at bounding box center [564, 362] width 45 height 32
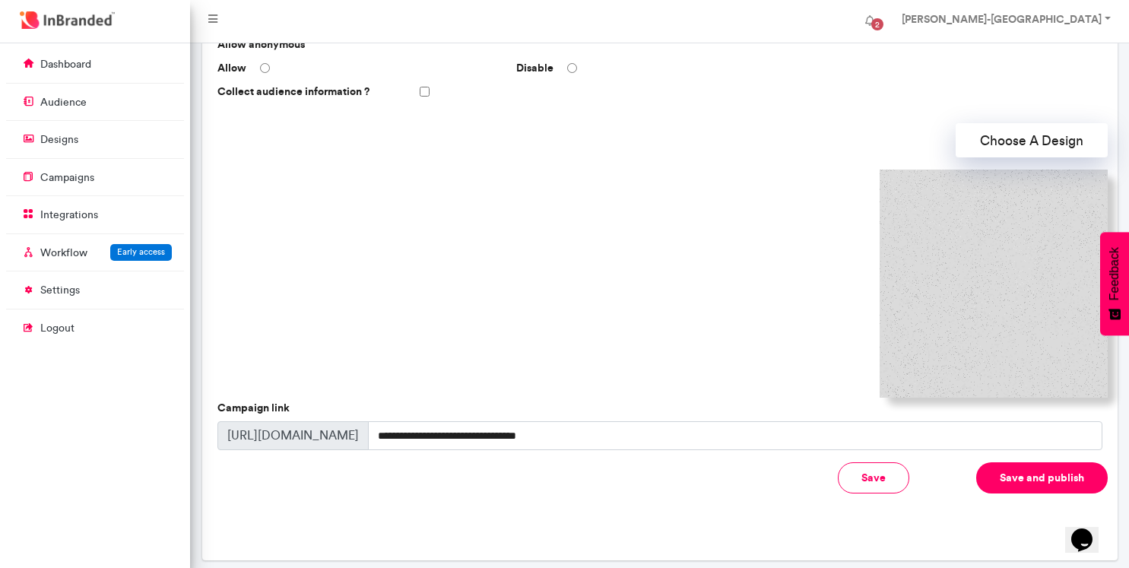
scroll to position [388, 0]
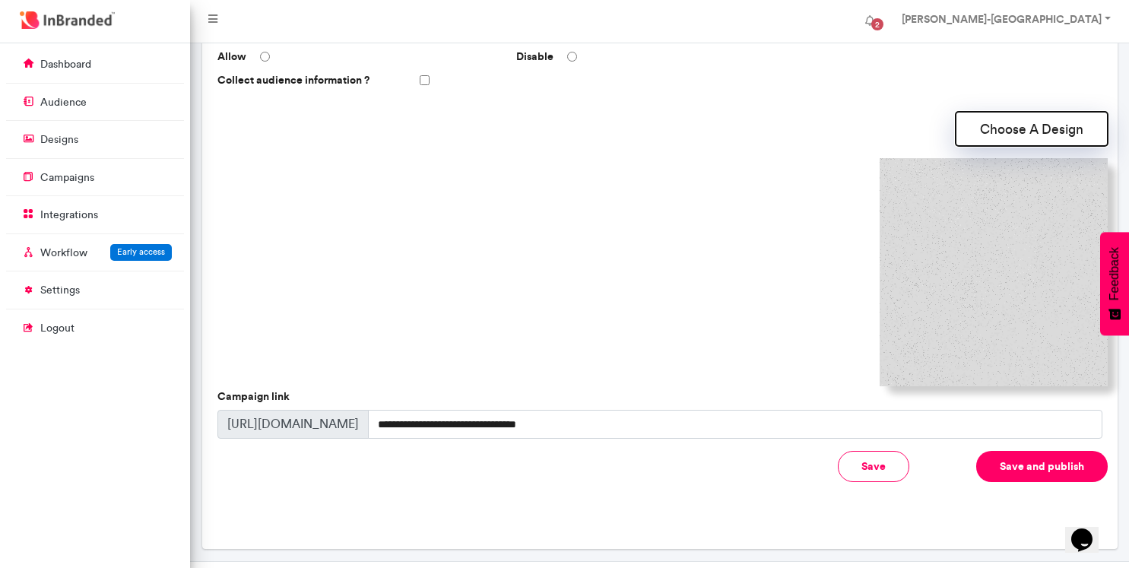
click at [1023, 124] on button "Choose A Design" at bounding box center [1032, 129] width 152 height 34
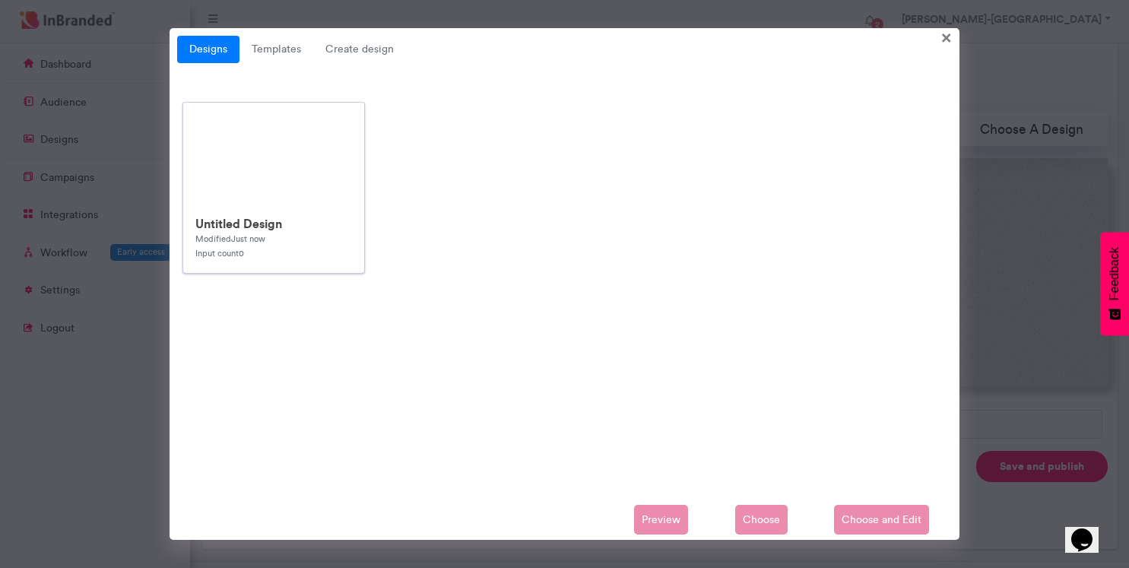
click at [319, 191] on img at bounding box center [273, 154] width 181 height 102
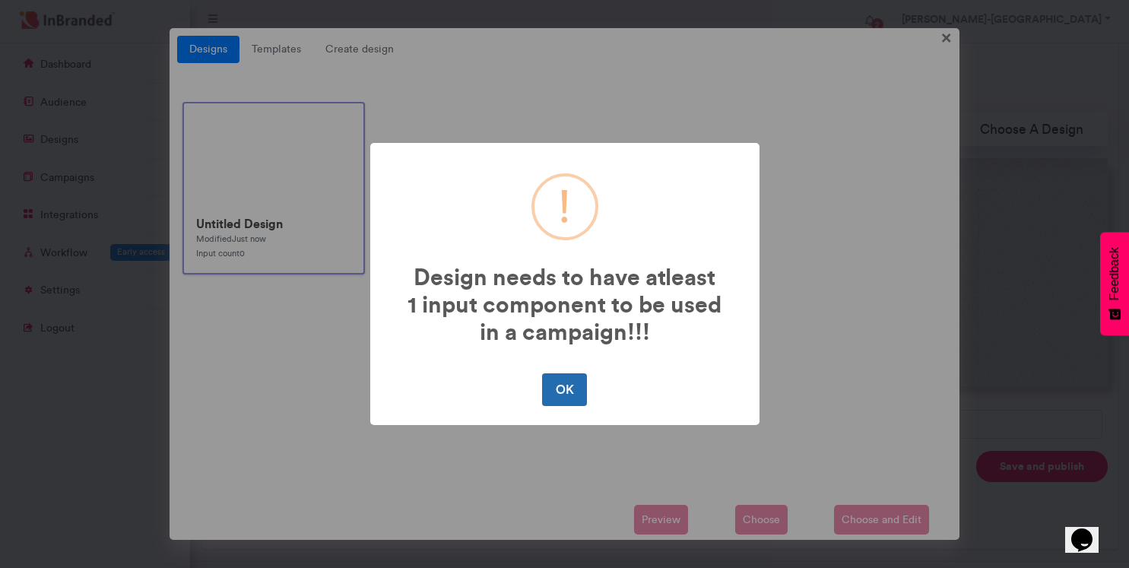
click at [568, 386] on button "OK" at bounding box center [564, 389] width 45 height 32
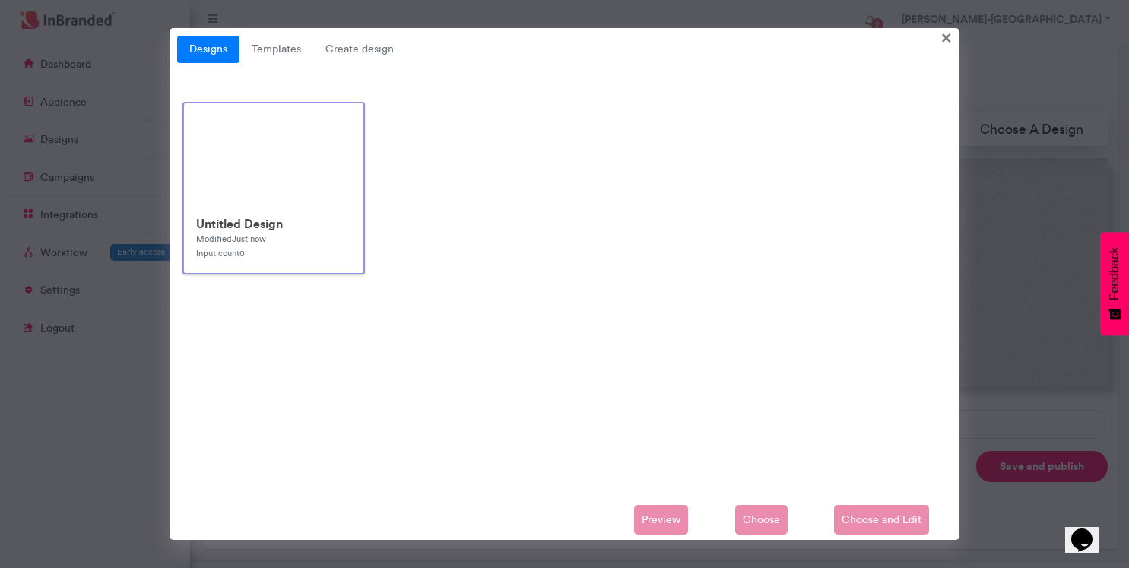
scroll to position [421, 0]
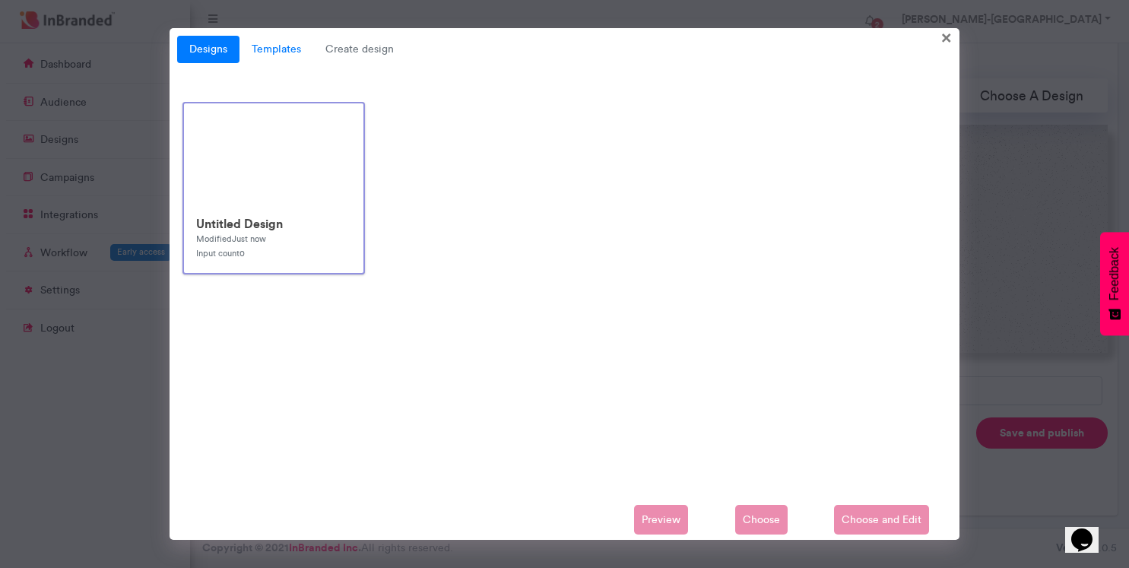
click at [283, 46] on link "Templates" at bounding box center [277, 49] width 74 height 27
click at [286, 49] on link "Templates" at bounding box center [277, 49] width 74 height 27
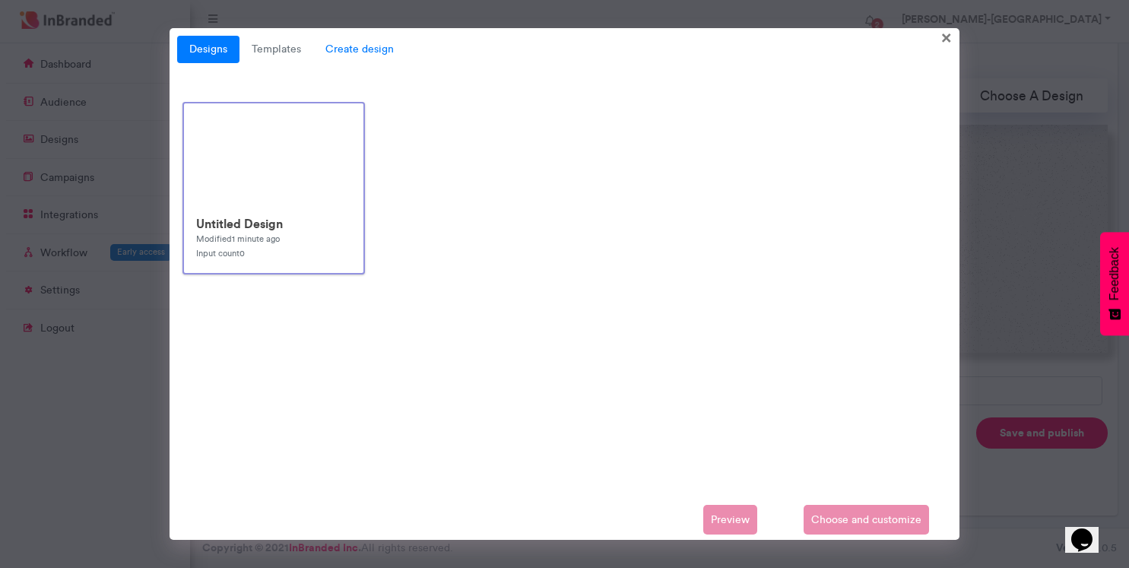
click at [353, 58] on span "Create design" at bounding box center [359, 49] width 93 height 27
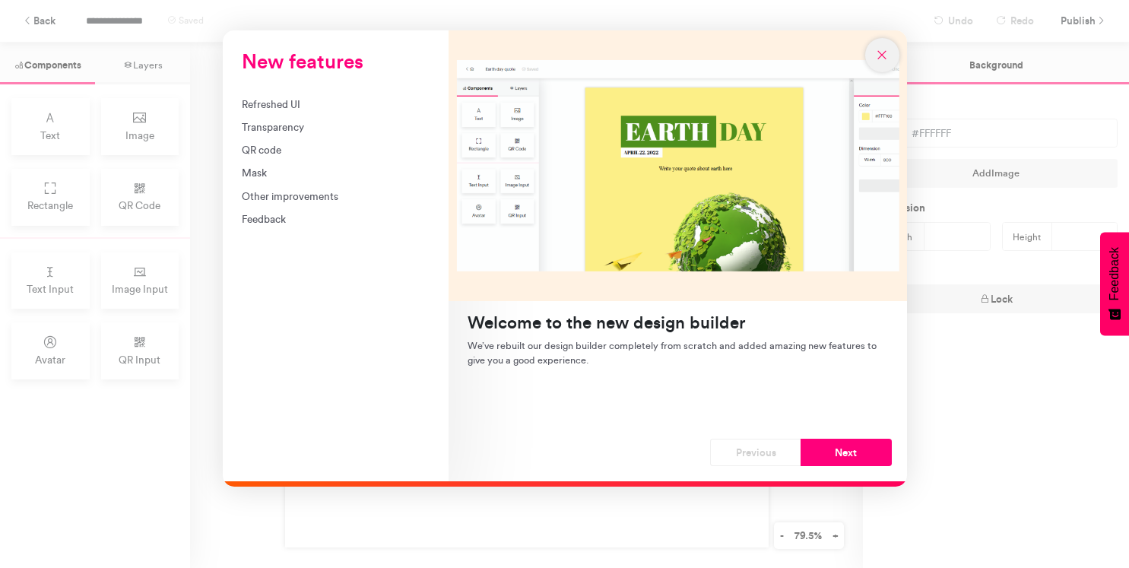
click at [879, 52] on icon "New features" at bounding box center [882, 55] width 14 height 14
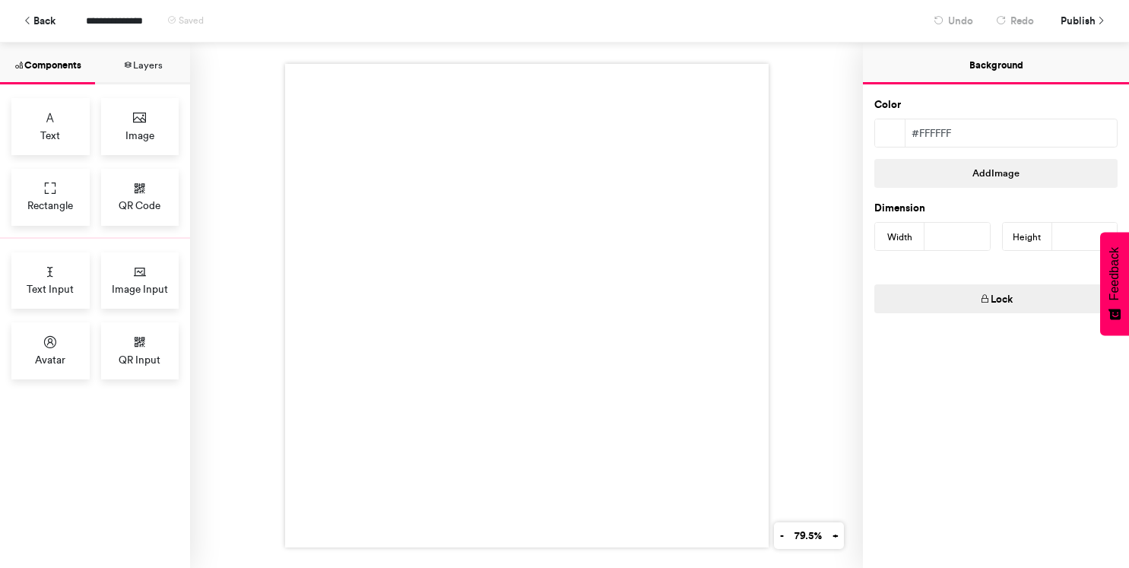
click at [163, 61] on button "Layers" at bounding box center [142, 64] width 95 height 42
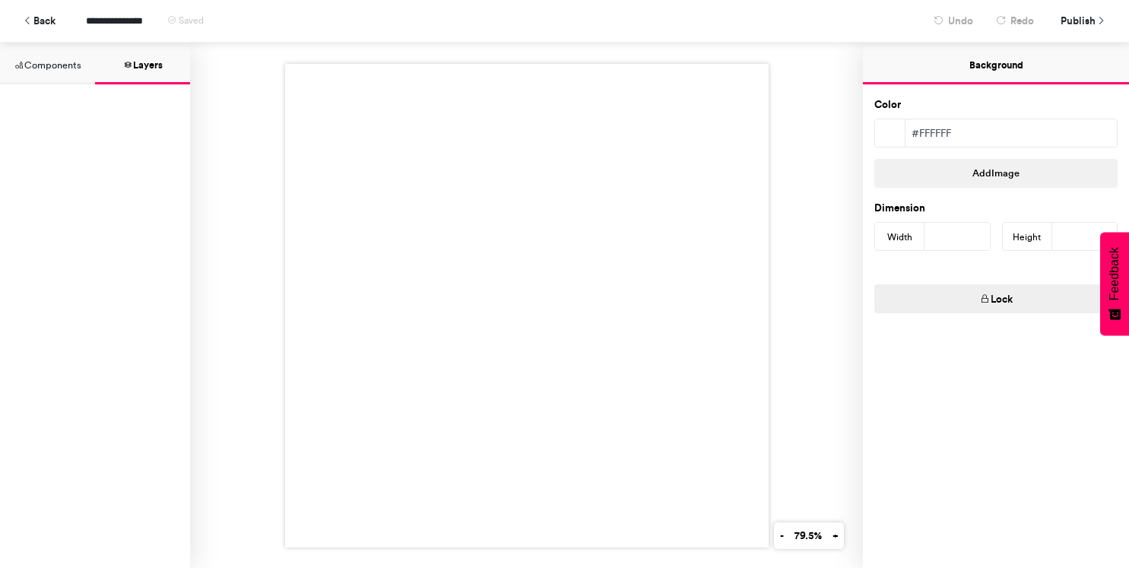
click at [56, 74] on button "Components" at bounding box center [47, 64] width 95 height 42
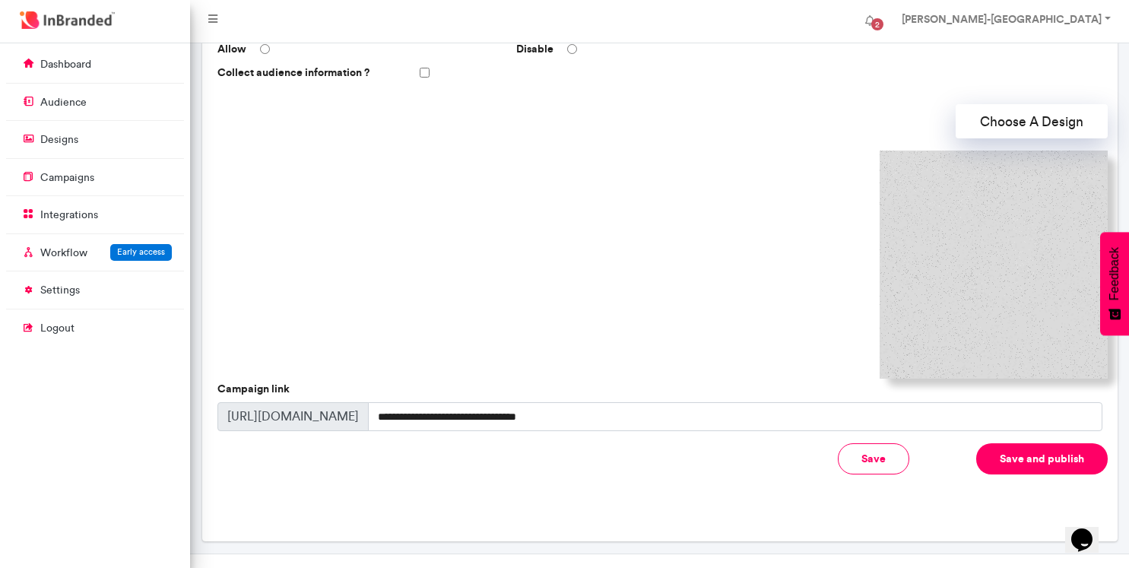
scroll to position [421, 0]
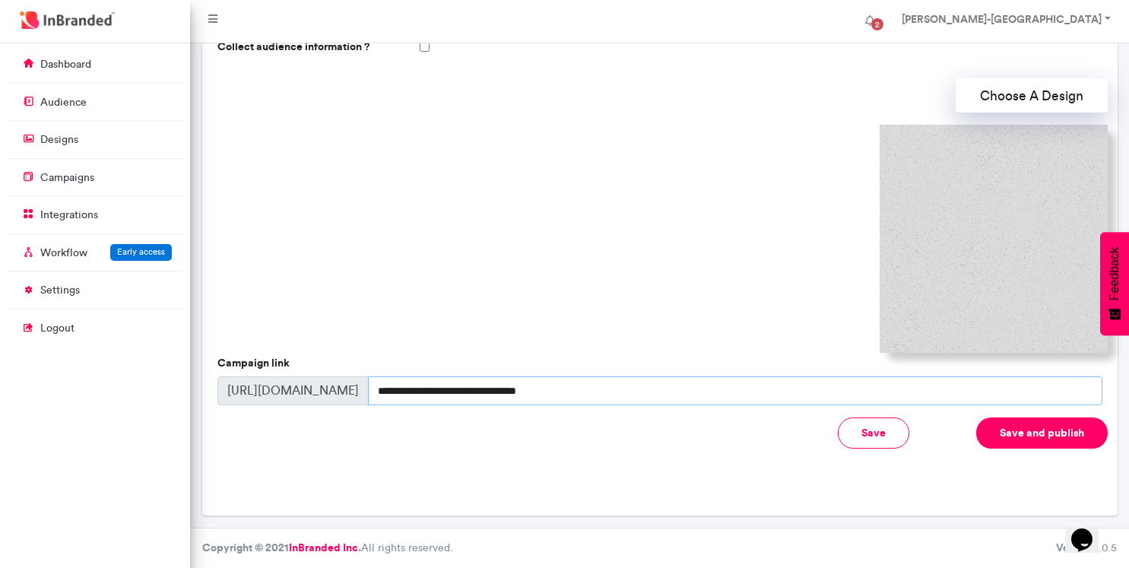
click at [593, 388] on input "**********" at bounding box center [735, 390] width 735 height 29
click at [1010, 430] on button "Save and publish" at bounding box center [1042, 432] width 132 height 31
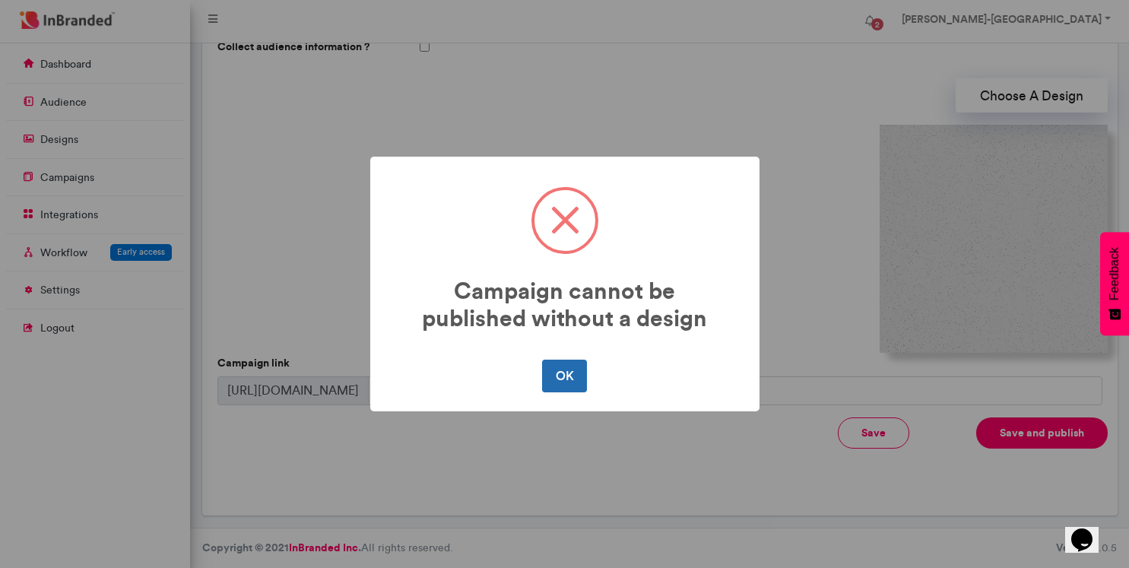
click at [551, 373] on button "OK" at bounding box center [564, 376] width 45 height 32
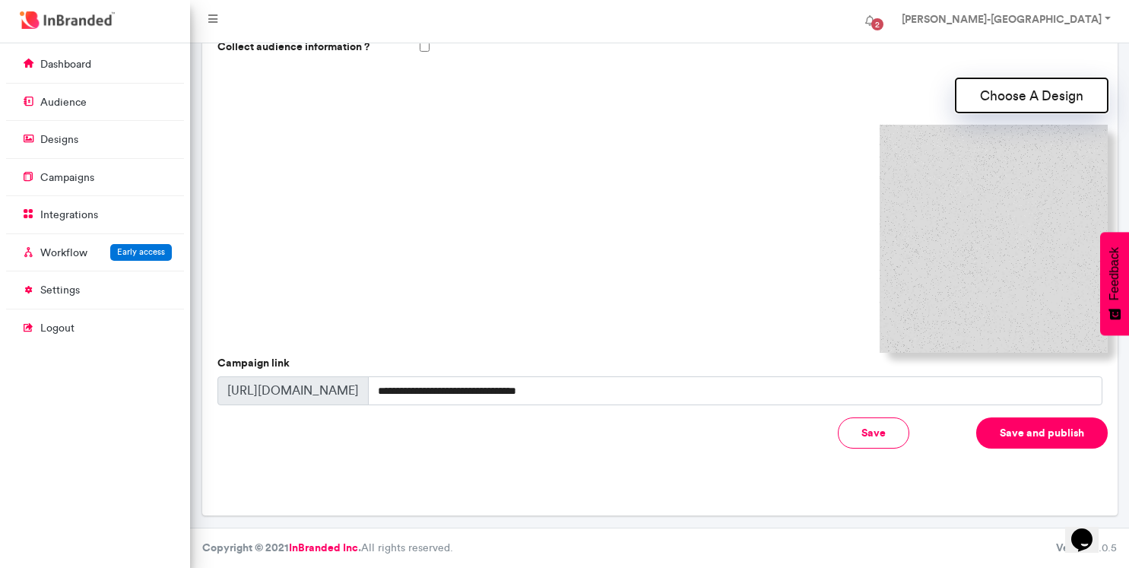
click at [1036, 90] on button "Choose A Design" at bounding box center [1032, 95] width 152 height 34
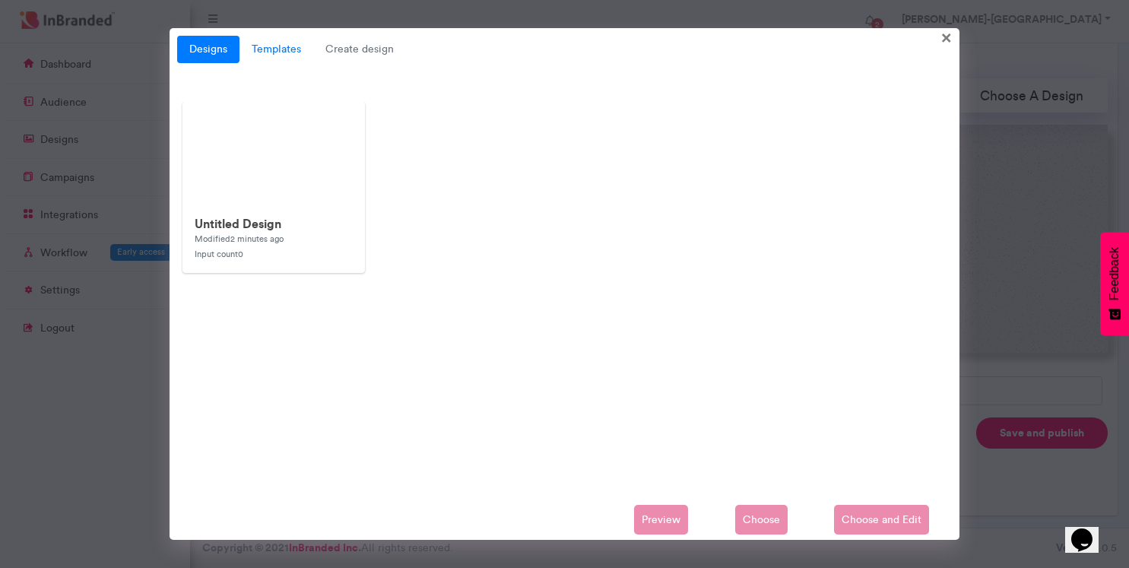
click at [294, 44] on link "Templates" at bounding box center [277, 49] width 74 height 27
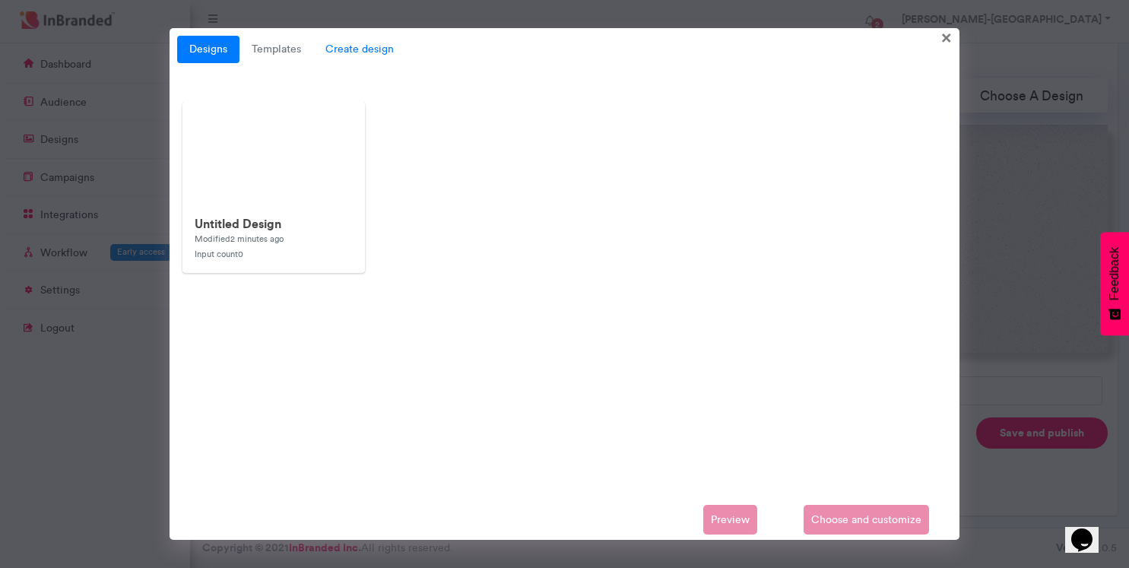
click at [357, 49] on span "Create design" at bounding box center [359, 49] width 93 height 27
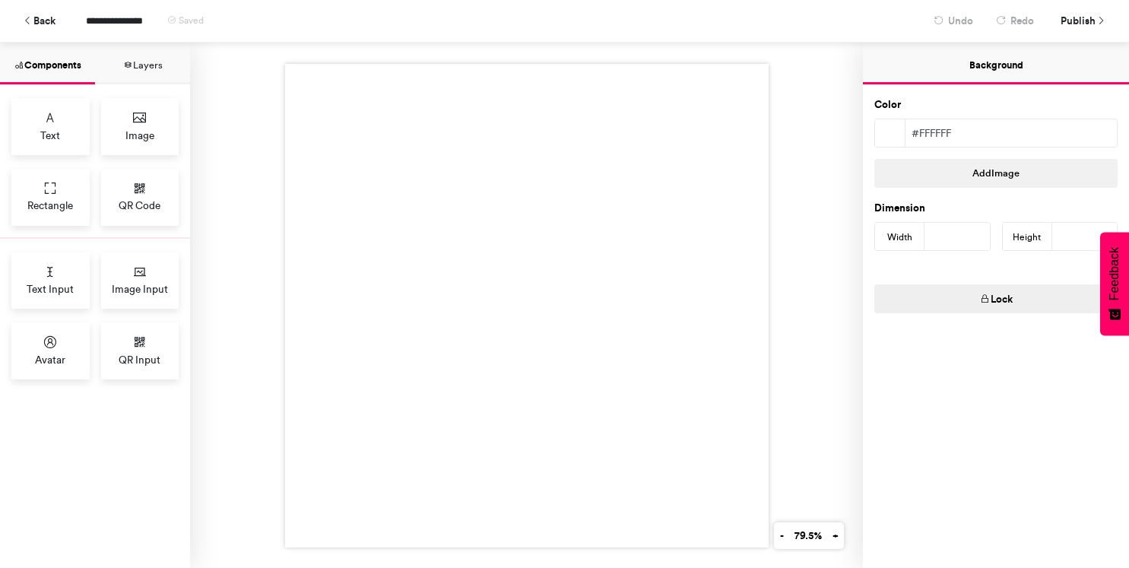
drag, startPoint x: 150, startPoint y: 127, endPoint x: 483, endPoint y: 167, distance: 335.4
click at [484, 167] on div "Components Layers Text Image Rectangle QR Code Text Input Image Input Avatar QR…" at bounding box center [564, 305] width 1129 height 525
click at [186, 130] on div "Image" at bounding box center [146, 126] width 90 height 57
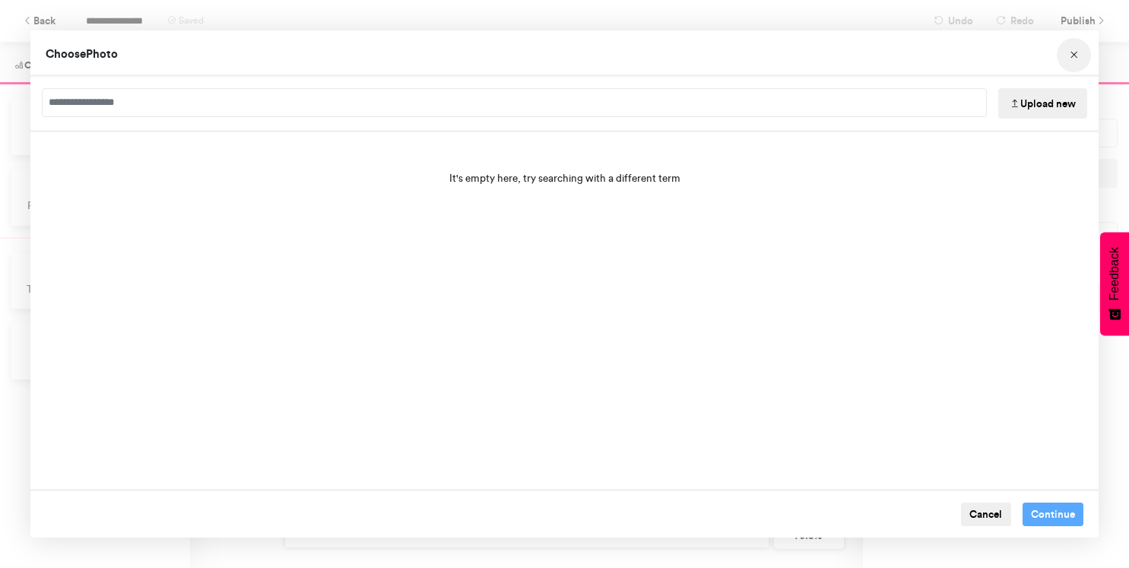
click at [1071, 56] on icon "Choose Image" at bounding box center [1074, 55] width 11 height 11
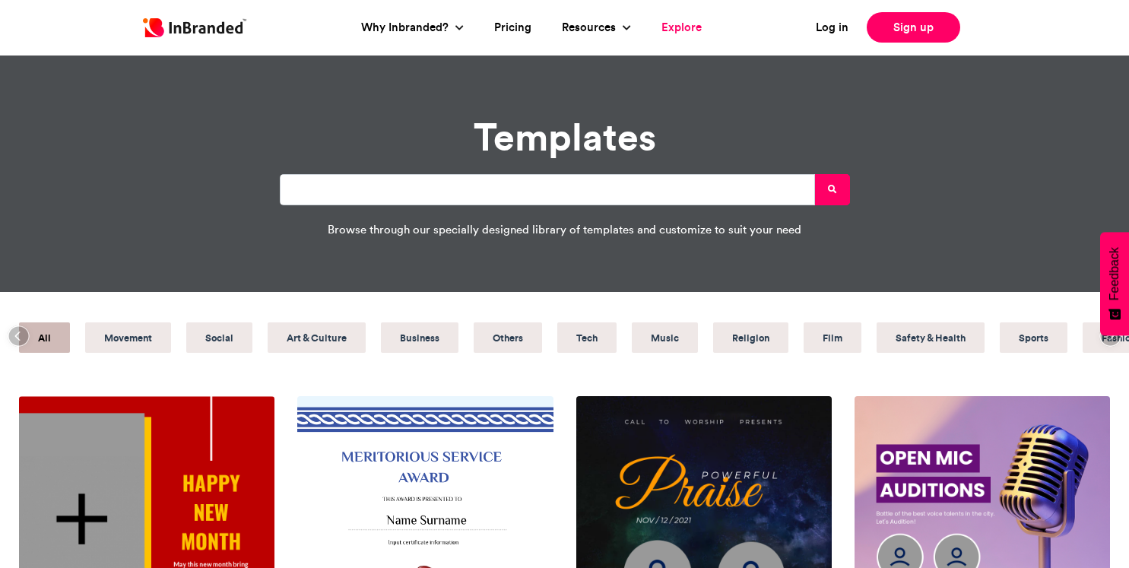
click at [676, 19] on link "Explore" at bounding box center [682, 27] width 40 height 17
click at [679, 25] on link "Explore" at bounding box center [682, 27] width 40 height 17
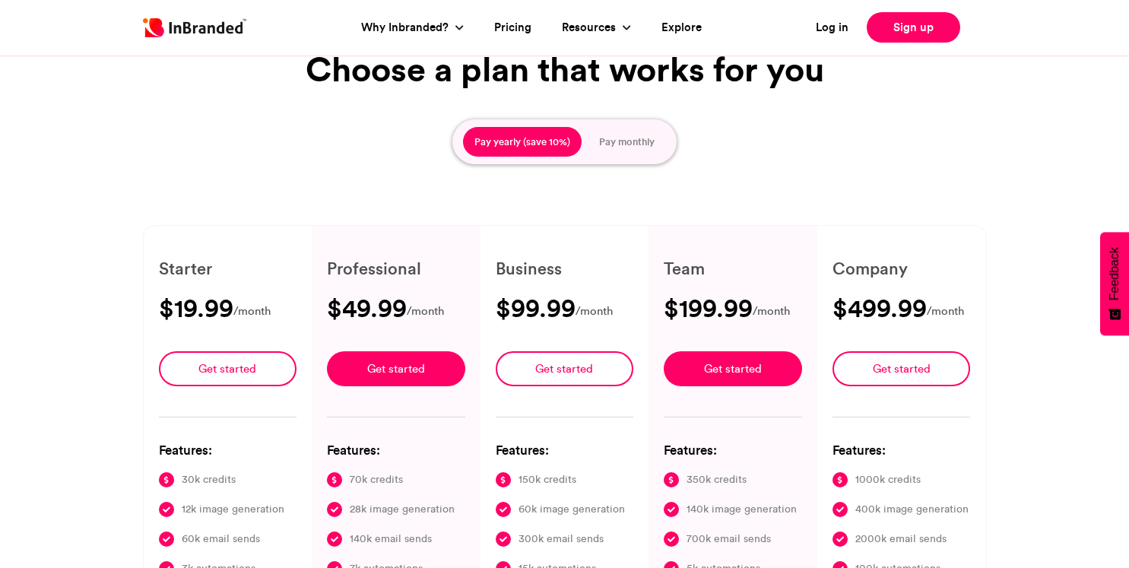
type input "****"
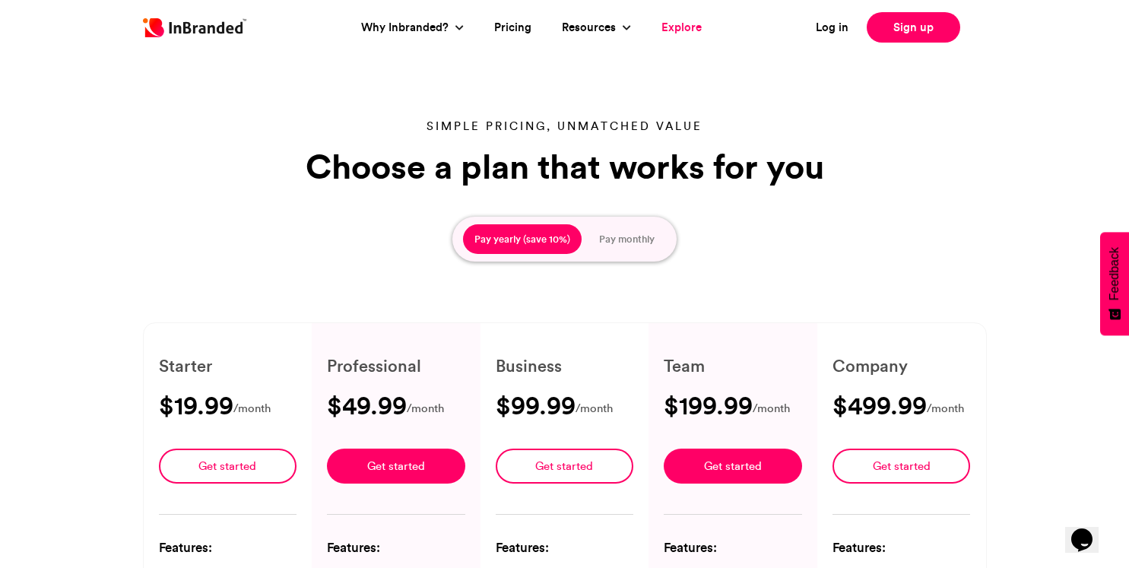
click at [674, 24] on link "Explore" at bounding box center [682, 27] width 40 height 17
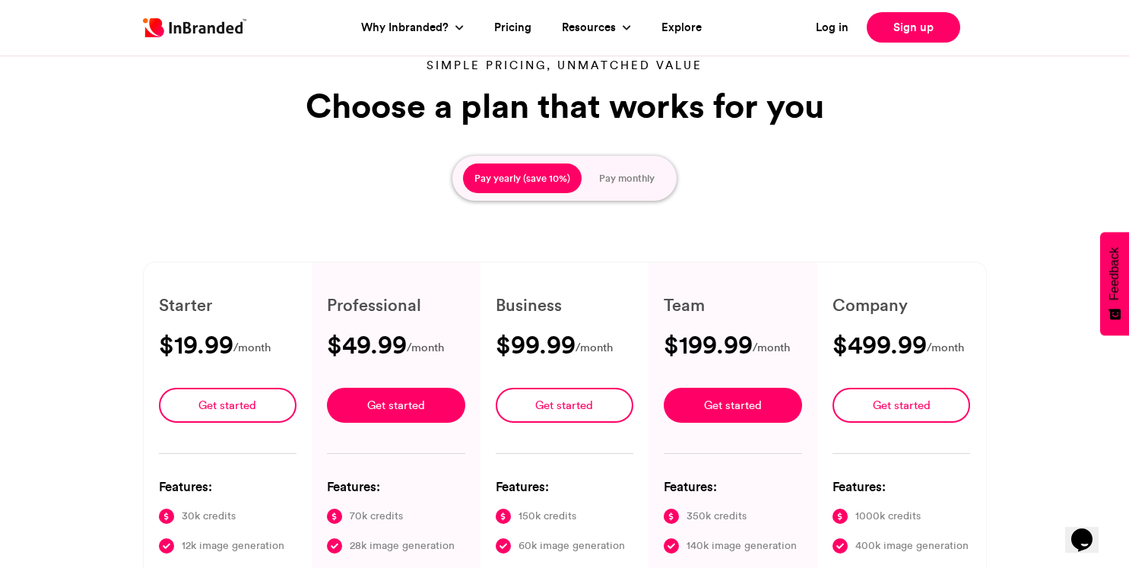
scroll to position [65, 0]
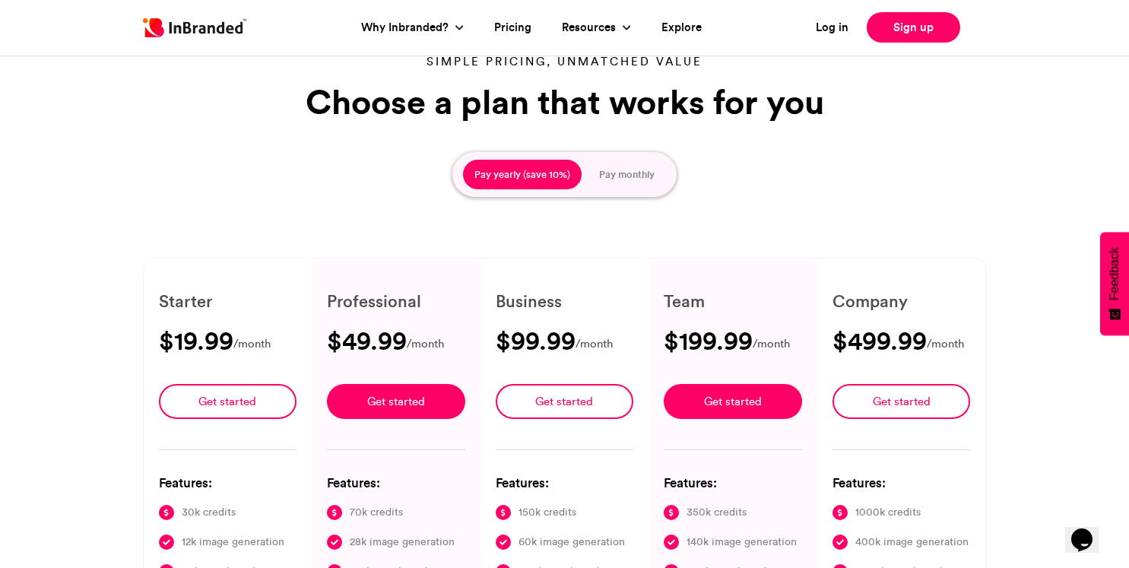
click at [670, 36] on li "Explore" at bounding box center [681, 28] width 71 height 40
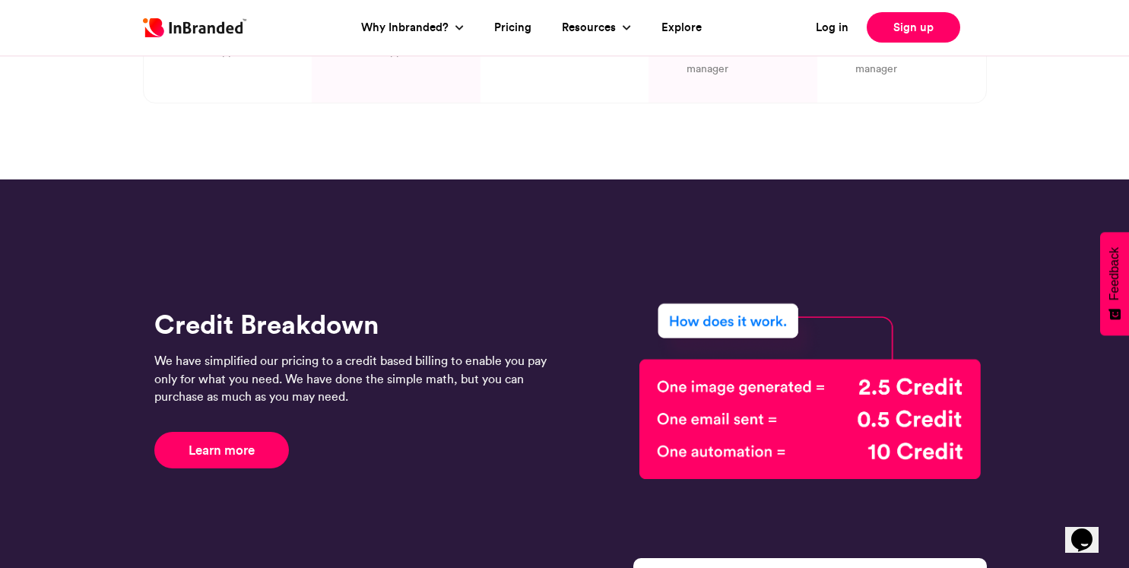
scroll to position [665, 0]
